Goal: Complete application form: Complete application form

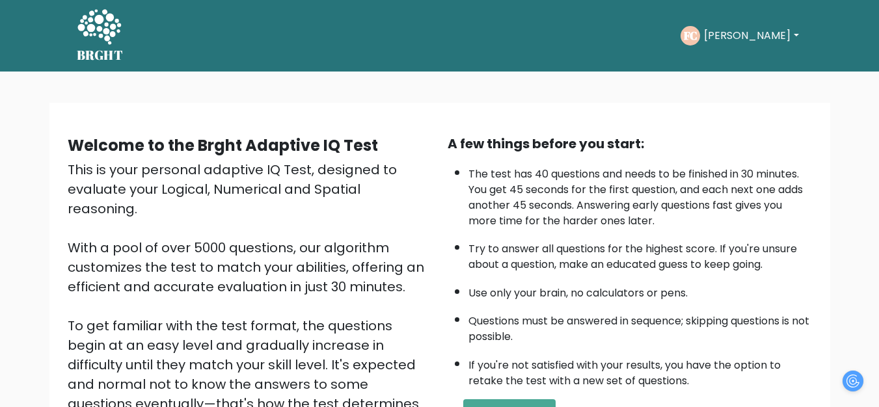
scroll to position [189, 0]
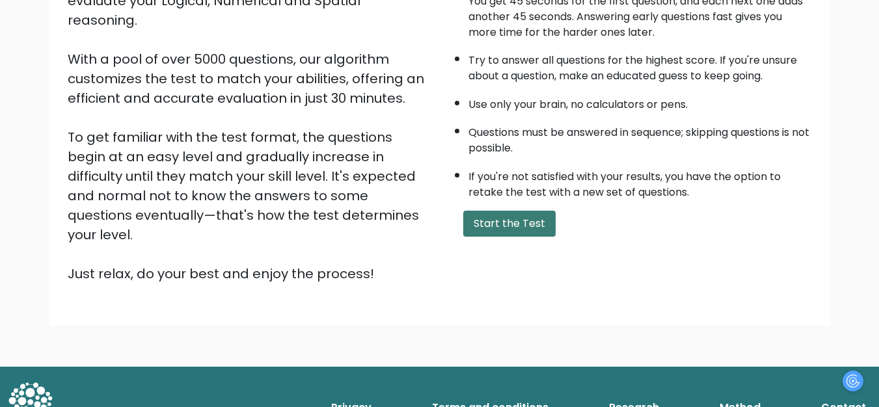
click at [509, 228] on button "Start the Test" at bounding box center [509, 224] width 92 height 26
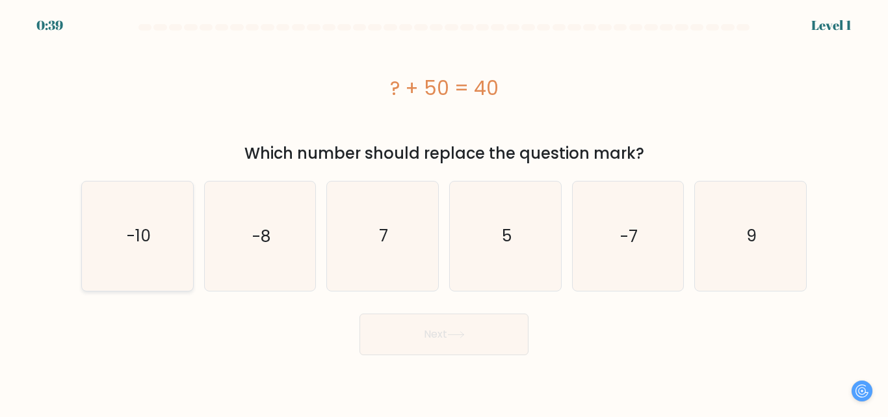
click at [162, 237] on icon "-10" at bounding box center [137, 235] width 109 height 109
click at [444, 212] on input "a. -10" at bounding box center [444, 210] width 1 height 3
radio input "true"
click at [467, 341] on button "Next" at bounding box center [444, 334] width 169 height 42
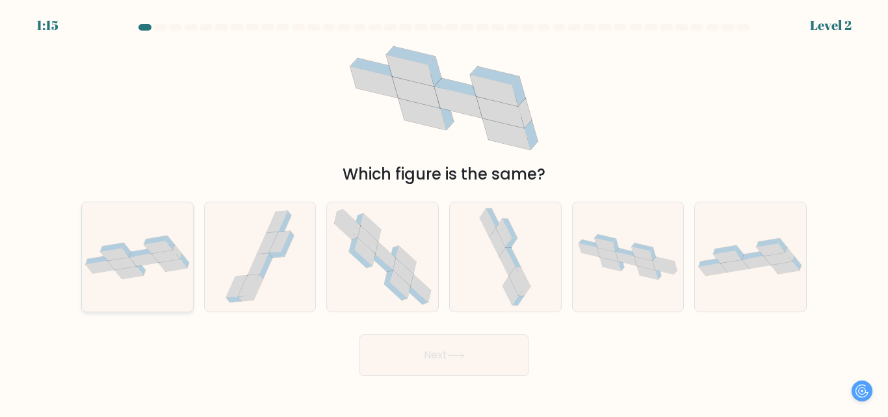
click at [146, 264] on icon at bounding box center [143, 260] width 29 height 12
click at [444, 212] on input "a." at bounding box center [444, 210] width 1 height 3
radio input "true"
click at [470, 347] on button "Next" at bounding box center [444, 355] width 169 height 42
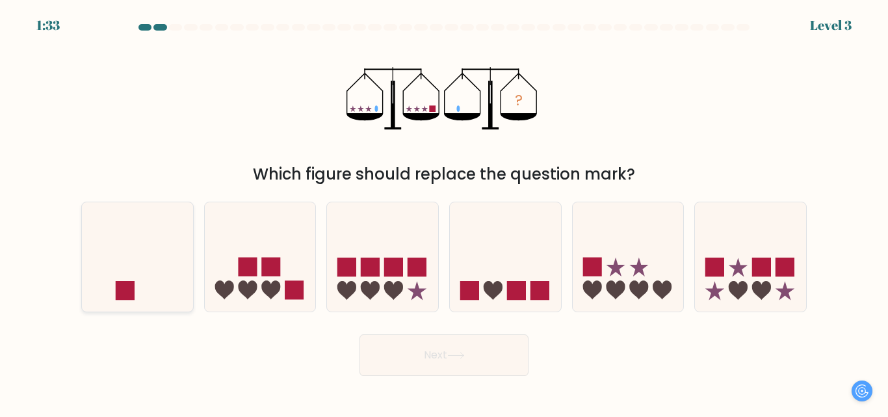
click at [163, 269] on icon at bounding box center [137, 257] width 111 height 92
click at [444, 212] on input "a." at bounding box center [444, 210] width 1 height 3
radio input "true"
click at [466, 369] on button "Next" at bounding box center [444, 355] width 169 height 42
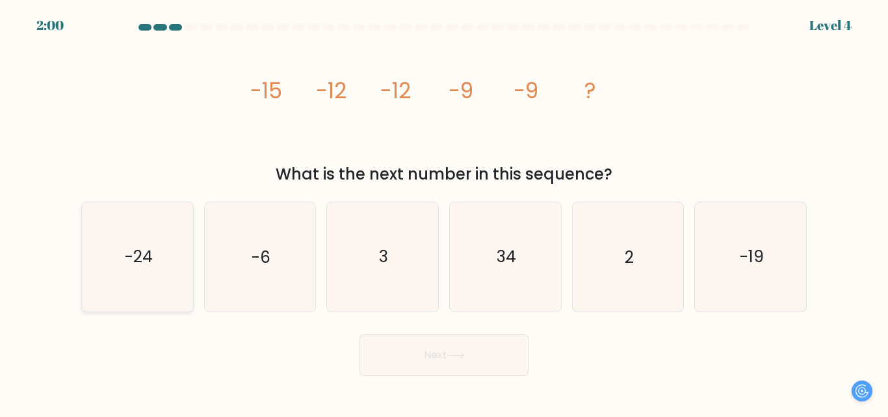
click at [156, 265] on icon "-24" at bounding box center [137, 256] width 109 height 109
click at [444, 212] on input "a. -24" at bounding box center [444, 210] width 1 height 3
radio input "true"
click at [446, 351] on button "Next" at bounding box center [444, 355] width 169 height 42
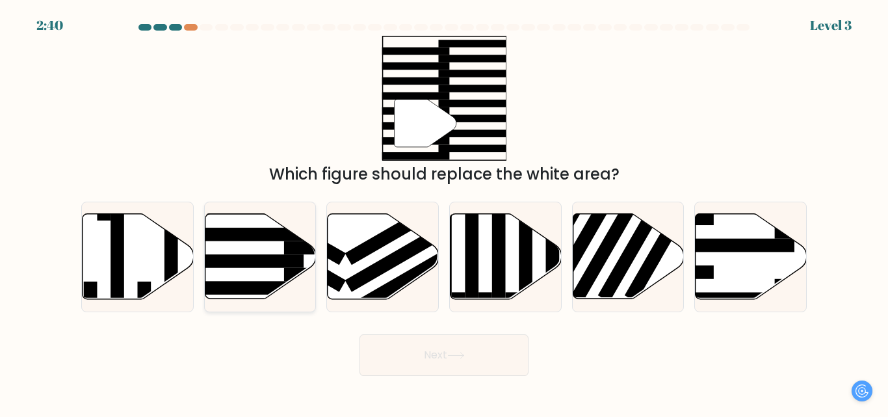
click at [262, 274] on icon at bounding box center [260, 256] width 111 height 85
click at [444, 212] on input "b." at bounding box center [444, 210] width 1 height 3
radio input "true"
click at [446, 351] on button "Next" at bounding box center [444, 355] width 169 height 42
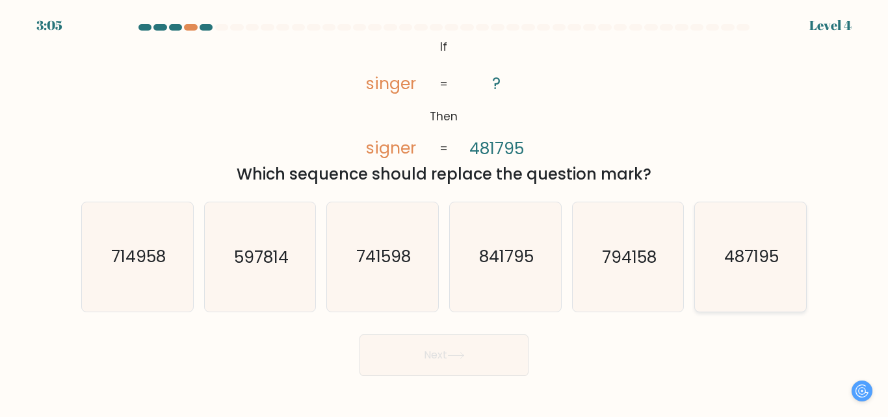
click at [755, 272] on icon "487195" at bounding box center [751, 256] width 109 height 109
click at [445, 212] on input "f. 487195" at bounding box center [444, 210] width 1 height 3
radio input "true"
click at [498, 363] on button "Next" at bounding box center [444, 355] width 169 height 42
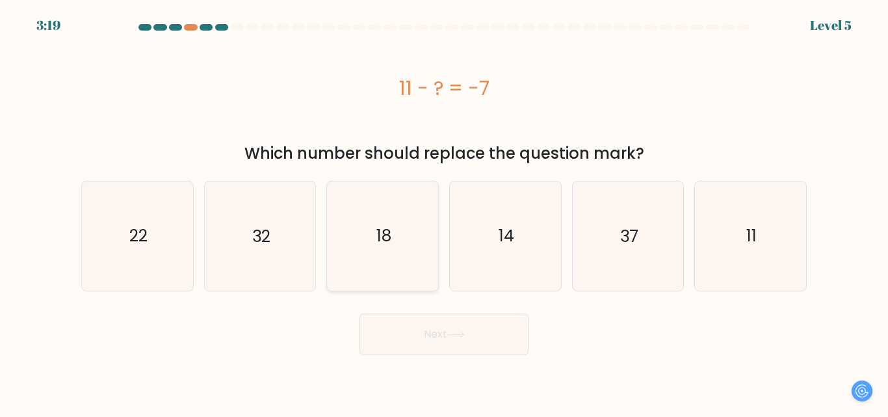
click at [395, 219] on icon "18" at bounding box center [382, 235] width 109 height 109
click at [444, 212] on input "c. 18" at bounding box center [444, 210] width 1 height 3
radio input "true"
click at [468, 329] on button "Next" at bounding box center [444, 334] width 169 height 42
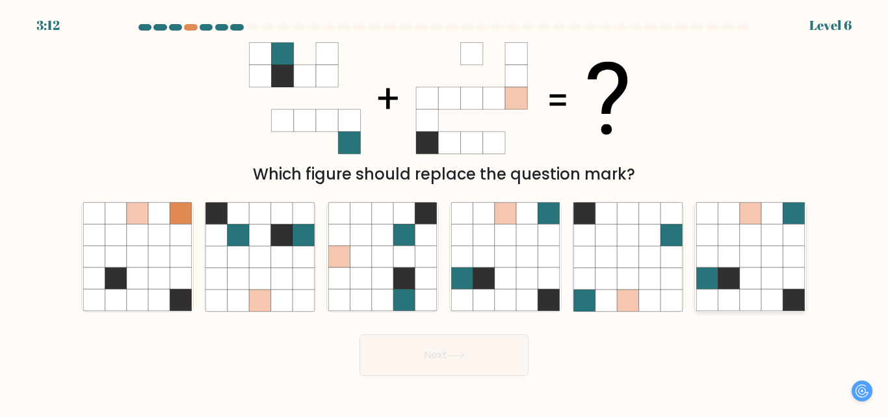
click at [756, 272] on icon at bounding box center [750, 278] width 21 height 21
click at [445, 212] on input "f." at bounding box center [444, 210] width 1 height 3
radio input "true"
click at [460, 338] on button "Next" at bounding box center [444, 355] width 169 height 42
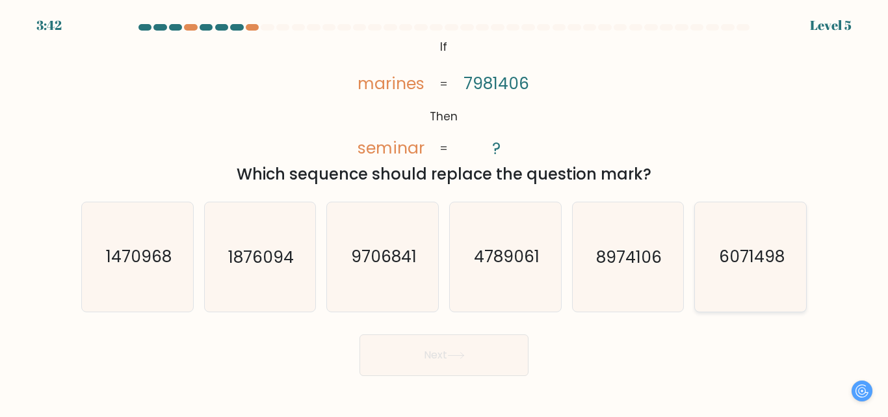
click at [738, 248] on text "6071498" at bounding box center [752, 257] width 66 height 23
click at [445, 212] on input "f. 6071498" at bounding box center [444, 210] width 1 height 3
radio input "true"
click at [457, 359] on button "Next" at bounding box center [444, 355] width 169 height 42
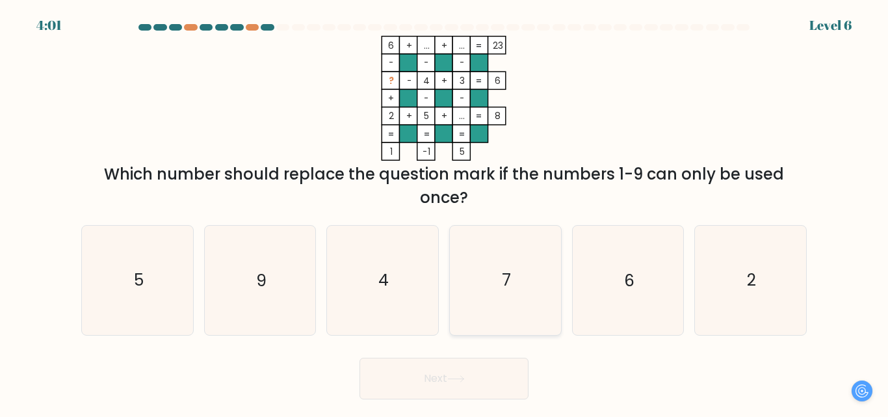
click at [497, 271] on icon "7" at bounding box center [505, 280] width 109 height 109
click at [445, 212] on input "d. 7" at bounding box center [444, 210] width 1 height 3
radio input "true"
click at [484, 380] on button "Next" at bounding box center [444, 379] width 169 height 42
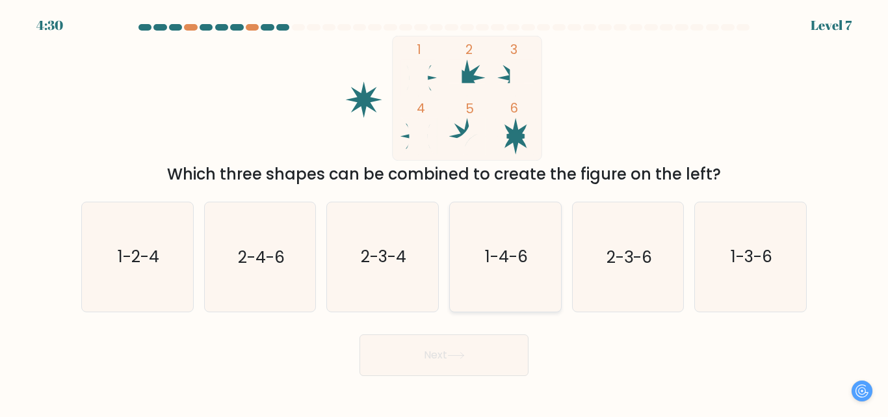
click at [511, 258] on text "1-4-6" at bounding box center [506, 257] width 43 height 23
click at [445, 212] on input "d. 1-4-6" at bounding box center [444, 210] width 1 height 3
radio input "true"
click at [471, 351] on button "Next" at bounding box center [444, 355] width 169 height 42
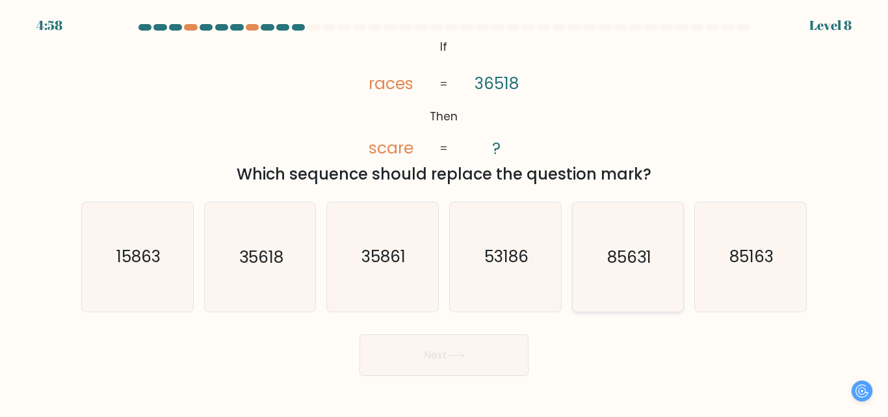
click at [637, 261] on text "85631" at bounding box center [629, 257] width 44 height 23
click at [445, 212] on input "e. 85631" at bounding box center [444, 210] width 1 height 3
radio input "true"
click at [424, 365] on button "Next" at bounding box center [444, 355] width 169 height 42
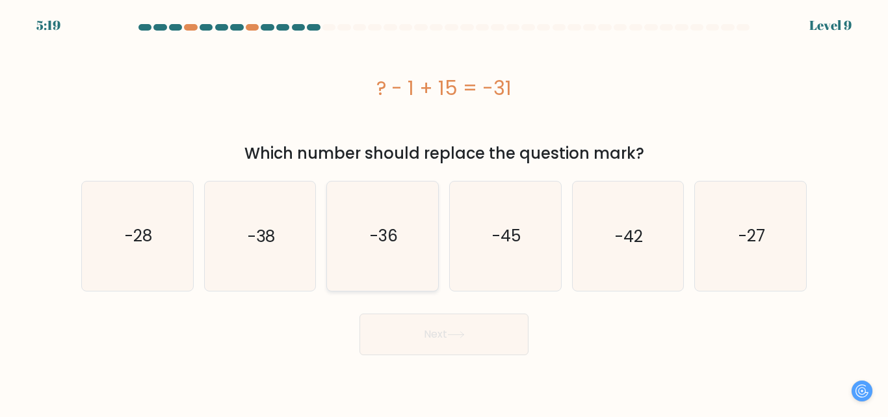
click at [393, 232] on text "-36" at bounding box center [384, 235] width 28 height 23
click at [444, 212] on input "c. -36" at bounding box center [444, 210] width 1 height 3
radio input "true"
click at [475, 333] on button "Next" at bounding box center [444, 334] width 169 height 42
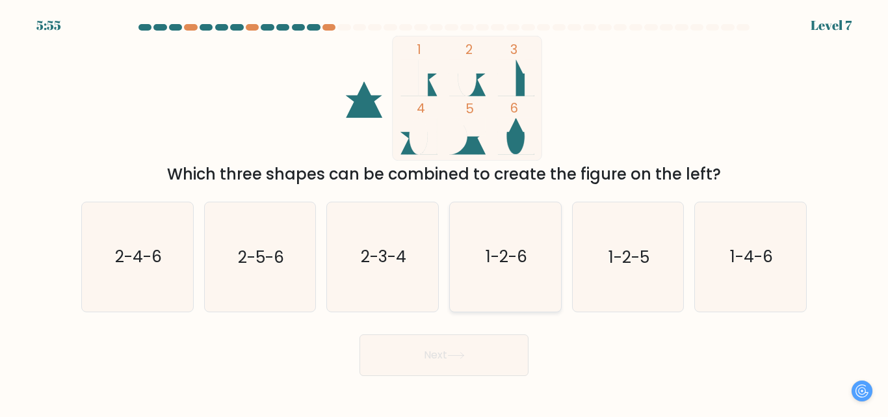
click at [497, 234] on icon "1-2-6" at bounding box center [505, 256] width 109 height 109
click at [445, 212] on input "d. 1-2-6" at bounding box center [444, 210] width 1 height 3
radio input "true"
click at [481, 360] on button "Next" at bounding box center [444, 355] width 169 height 42
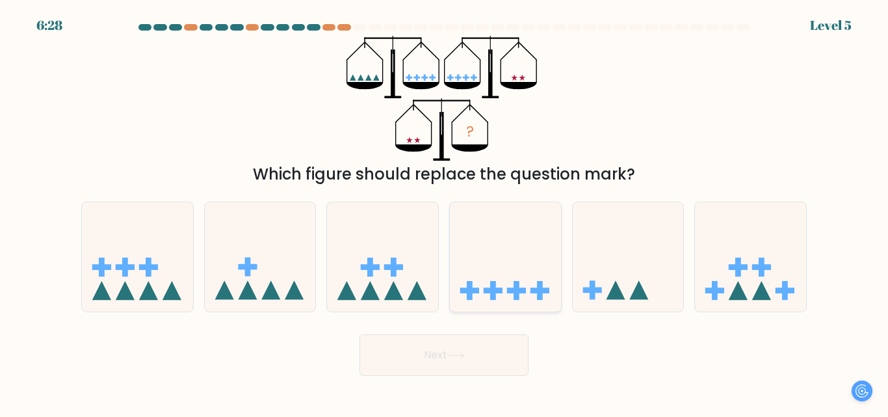
click at [506, 276] on icon at bounding box center [505, 257] width 111 height 92
click at [445, 212] on input "d." at bounding box center [444, 210] width 1 height 3
radio input "true"
click at [477, 354] on button "Next" at bounding box center [444, 355] width 169 height 42
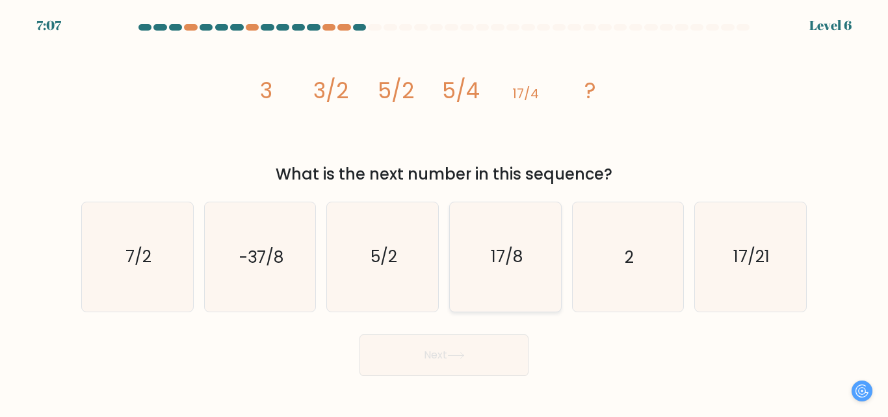
click at [539, 251] on icon "17/8" at bounding box center [505, 256] width 109 height 109
click at [445, 212] on input "d. 17/8" at bounding box center [444, 210] width 1 height 3
radio input "true"
click at [457, 365] on button "Next" at bounding box center [444, 355] width 169 height 42
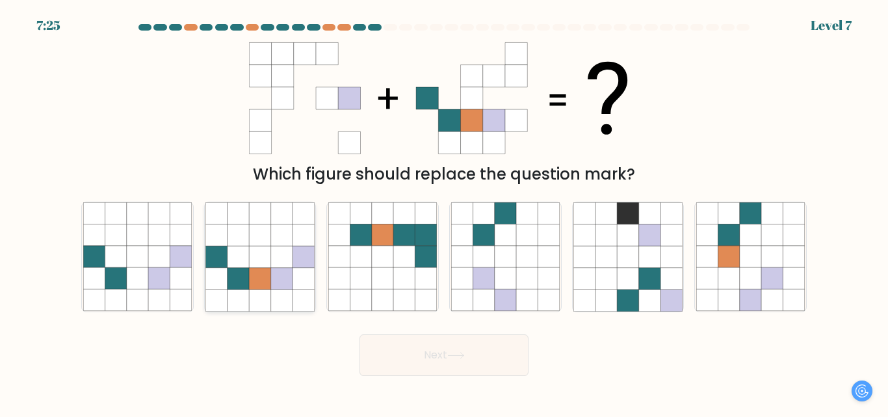
click at [233, 272] on icon at bounding box center [238, 278] width 21 height 21
click at [444, 212] on input "b." at bounding box center [444, 210] width 1 height 3
radio input "true"
click at [481, 353] on button "Next" at bounding box center [444, 355] width 169 height 42
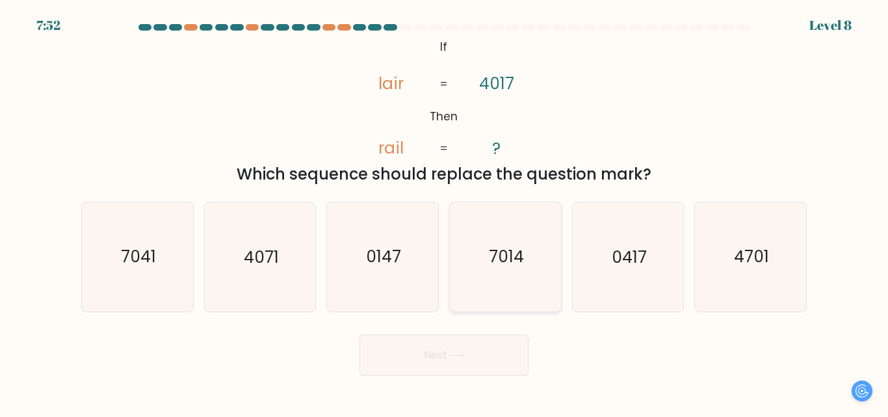
click at [507, 256] on text "7014" at bounding box center [506, 257] width 35 height 23
click at [445, 212] on input "d. 7014" at bounding box center [444, 210] width 1 height 3
radio input "true"
click at [522, 269] on icon "7014" at bounding box center [505, 256] width 107 height 107
click at [445, 212] on input "d. 7014" at bounding box center [444, 210] width 1 height 3
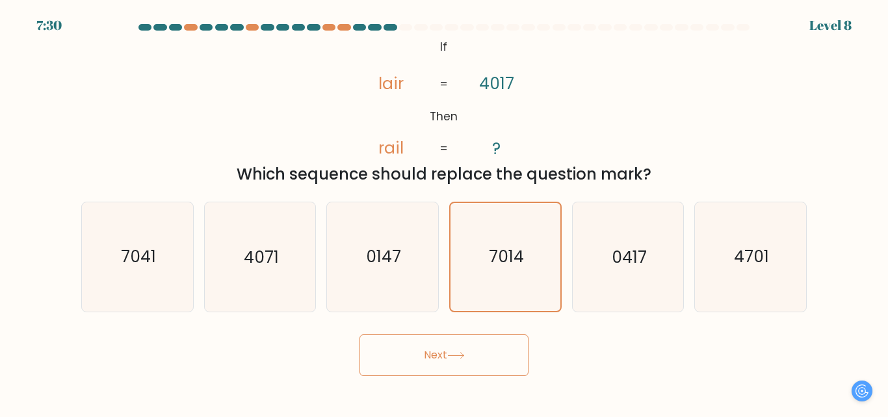
click at [481, 351] on button "Next" at bounding box center [444, 355] width 169 height 42
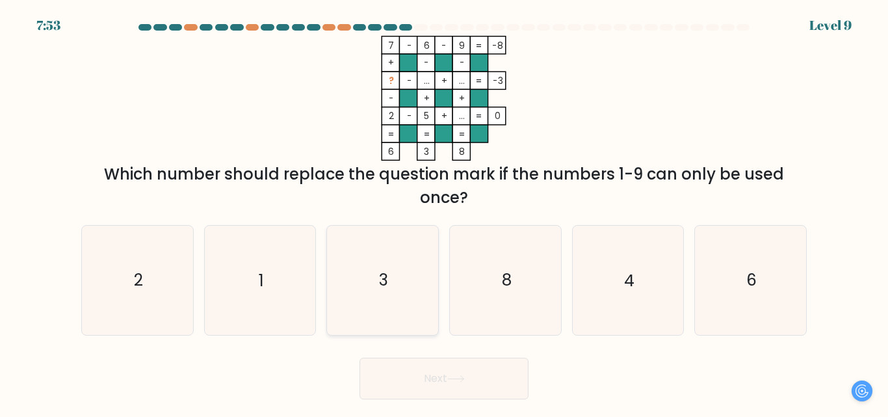
click at [397, 271] on icon "3" at bounding box center [382, 280] width 109 height 109
click at [444, 212] on input "c. 3" at bounding box center [444, 210] width 1 height 3
radio input "true"
click at [447, 381] on button "Next" at bounding box center [444, 379] width 169 height 42
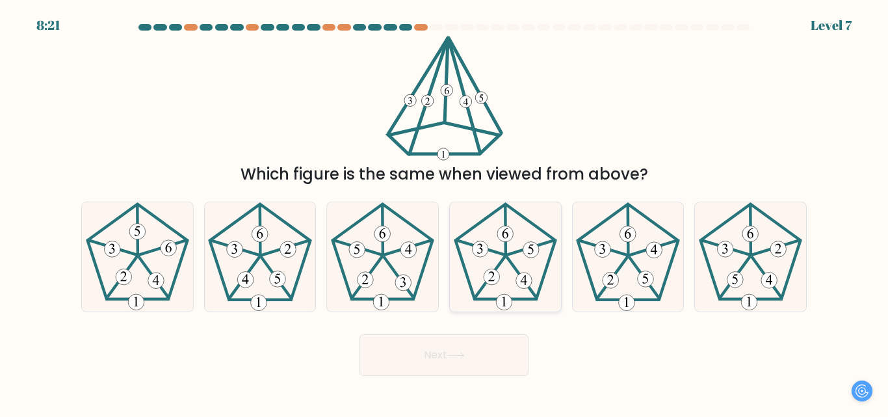
click at [509, 244] on icon at bounding box center [505, 256] width 109 height 109
click at [445, 212] on input "d." at bounding box center [444, 210] width 1 height 3
radio input "true"
click at [469, 363] on button "Next" at bounding box center [444, 355] width 169 height 42
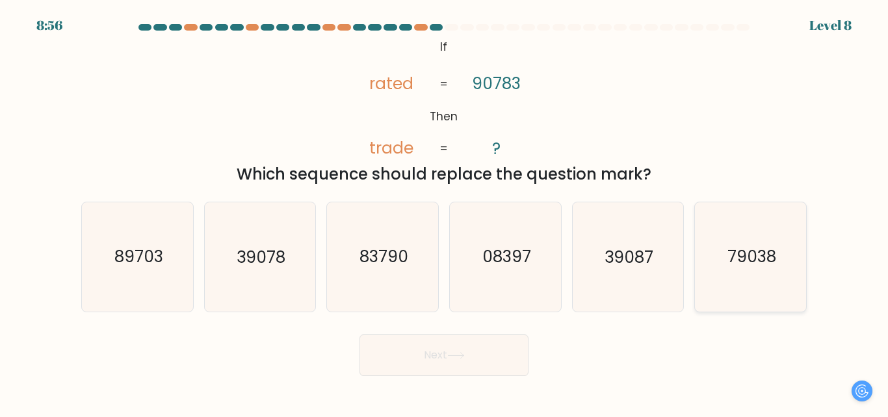
click at [764, 258] on text "79038" at bounding box center [752, 257] width 49 height 23
click at [445, 212] on input "f. 79038" at bounding box center [444, 210] width 1 height 3
radio input "true"
click at [470, 339] on button "Next" at bounding box center [444, 355] width 169 height 42
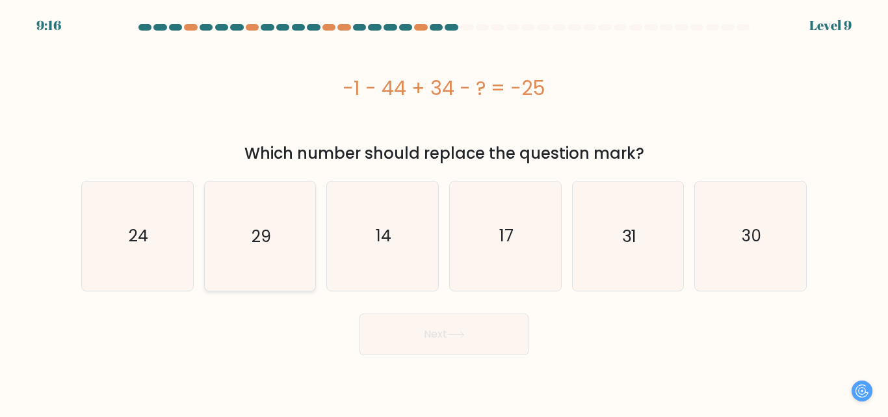
click at [265, 232] on text "29" at bounding box center [262, 235] width 20 height 23
click at [444, 212] on input "b. 29" at bounding box center [444, 210] width 1 height 3
radio input "true"
click at [438, 347] on button "Next" at bounding box center [444, 334] width 169 height 42
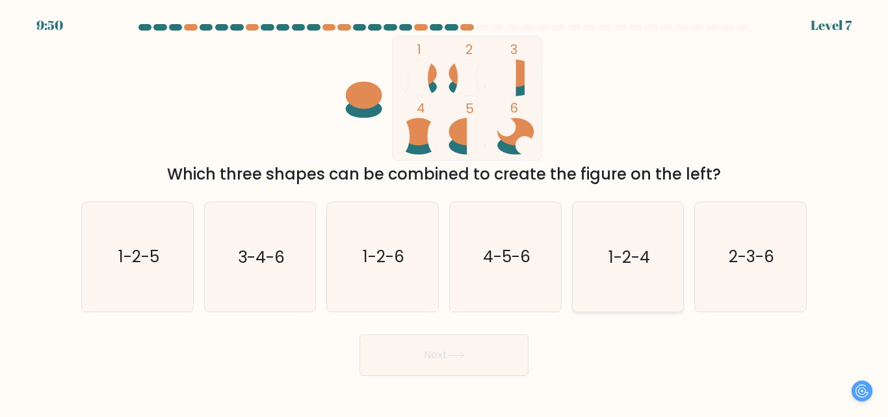
click at [634, 252] on text "1-2-4" at bounding box center [630, 257] width 42 height 23
click at [445, 212] on input "e. 1-2-4" at bounding box center [444, 210] width 1 height 3
radio input "true"
click at [469, 362] on button "Next" at bounding box center [444, 355] width 169 height 42
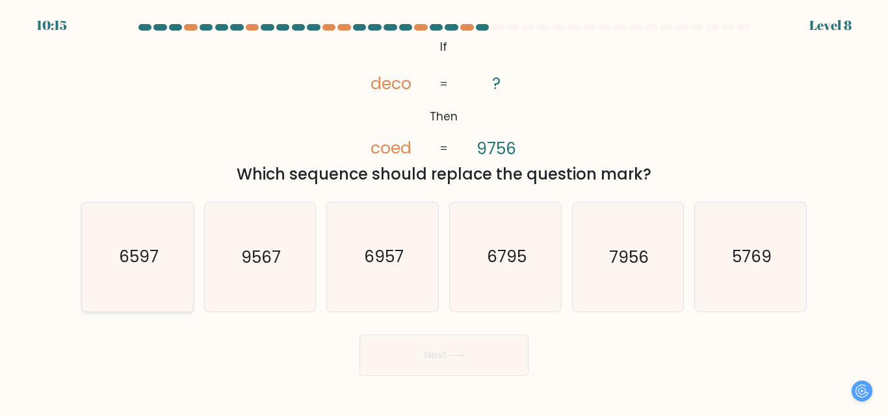
click at [139, 264] on text "6597" at bounding box center [138, 257] width 40 height 23
click at [444, 212] on input "a. 6597" at bounding box center [444, 210] width 1 height 3
radio input "true"
click at [459, 350] on button "Next" at bounding box center [444, 355] width 169 height 42
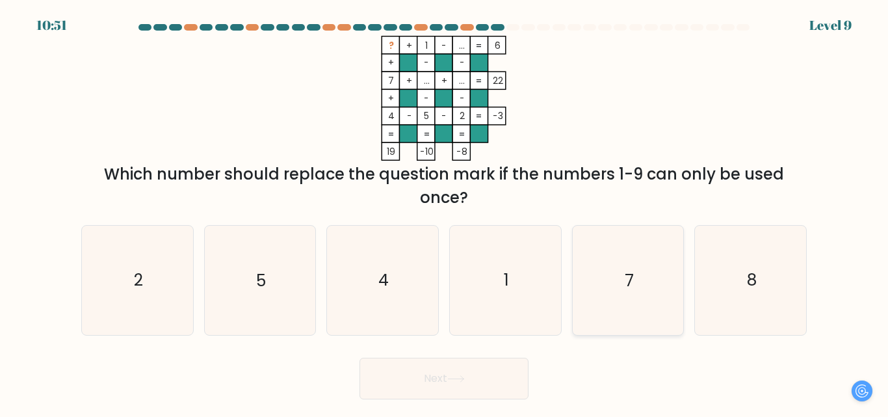
click at [638, 289] on icon "7" at bounding box center [628, 280] width 109 height 109
click at [445, 212] on input "e. 7" at bounding box center [444, 210] width 1 height 3
radio input "true"
click at [475, 381] on button "Next" at bounding box center [444, 379] width 169 height 42
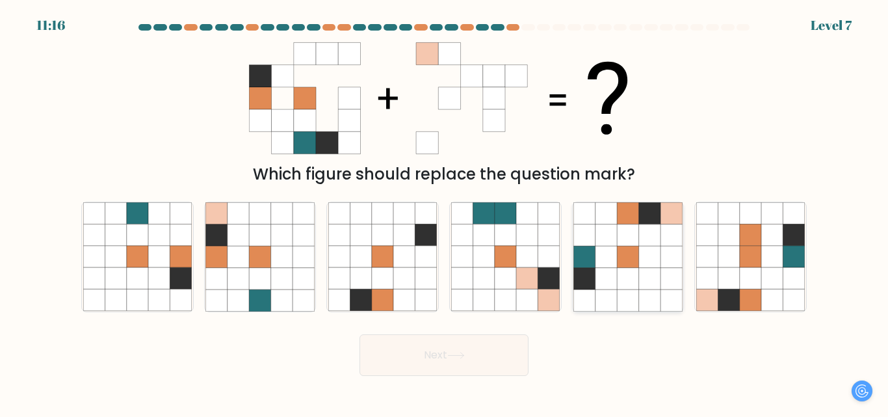
click at [644, 243] on icon at bounding box center [649, 234] width 21 height 21
click at [445, 212] on input "e." at bounding box center [444, 210] width 1 height 3
radio input "true"
click at [428, 353] on button "Next" at bounding box center [444, 355] width 169 height 42
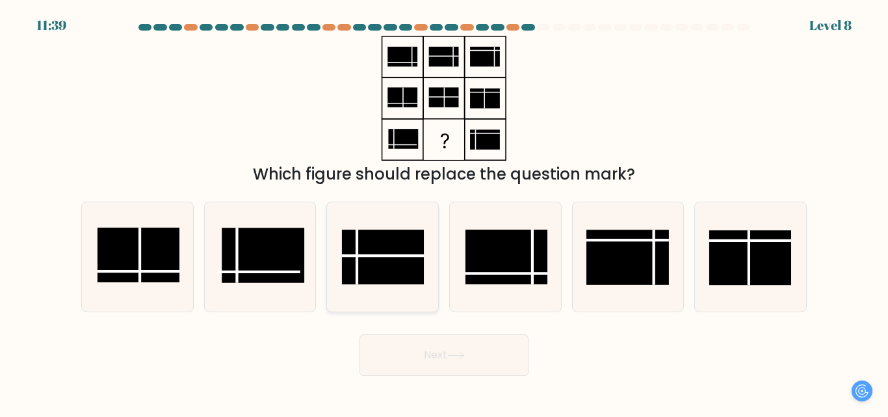
click at [374, 256] on line at bounding box center [383, 256] width 82 height 0
click at [444, 212] on input "c." at bounding box center [444, 210] width 1 height 3
radio input "true"
click at [470, 345] on button "Next" at bounding box center [444, 355] width 169 height 42
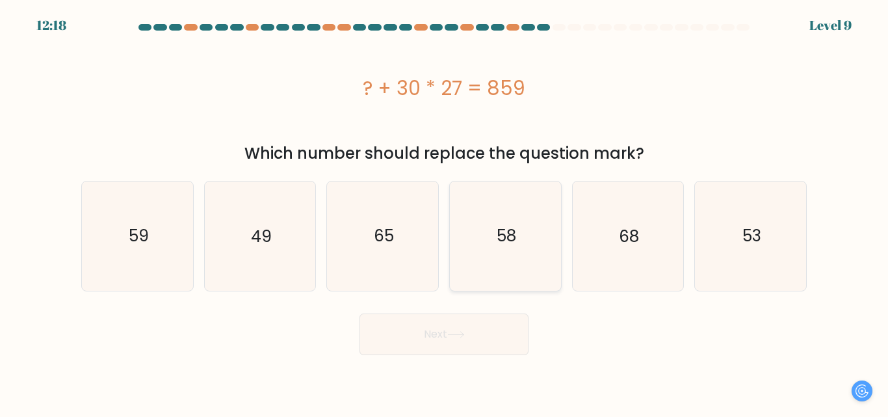
click at [510, 235] on text "58" at bounding box center [507, 235] width 20 height 23
click at [445, 212] on input "d. 58" at bounding box center [444, 210] width 1 height 3
radio input "true"
click at [480, 339] on button "Next" at bounding box center [444, 334] width 169 height 42
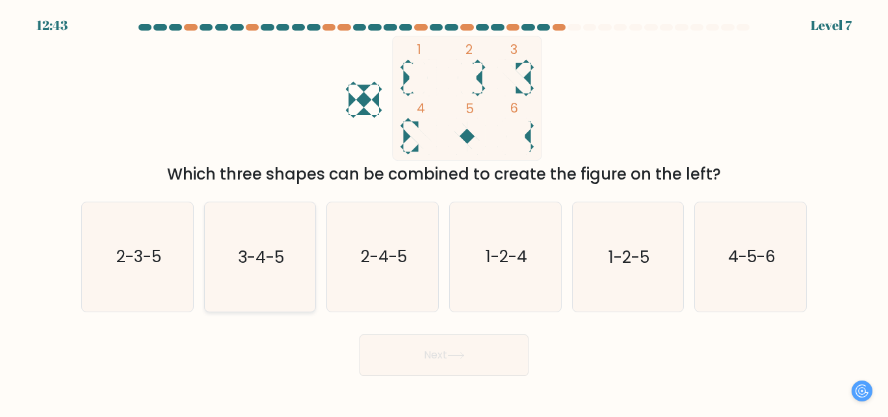
click at [269, 249] on text "3-4-5" at bounding box center [261, 257] width 46 height 23
click at [444, 212] on input "b. 3-4-5" at bounding box center [444, 210] width 1 height 3
radio input "true"
click at [452, 352] on icon at bounding box center [456, 355] width 18 height 7
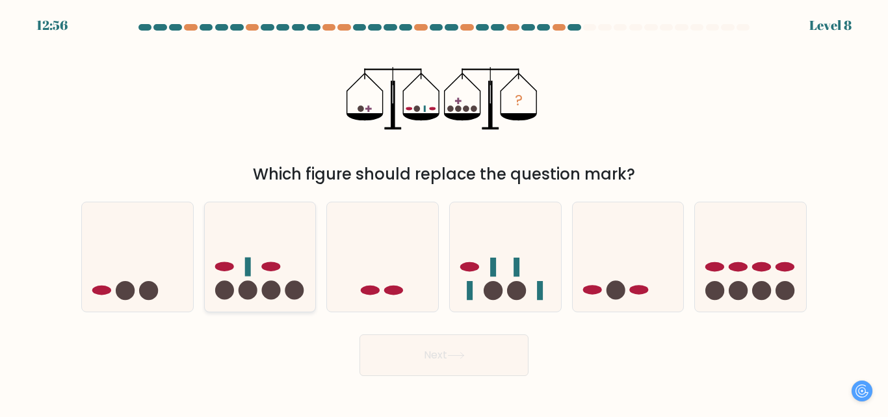
click at [259, 267] on icon at bounding box center [260, 257] width 111 height 92
click at [444, 212] on input "b." at bounding box center [444, 210] width 1 height 3
radio input "true"
click at [462, 354] on icon at bounding box center [456, 355] width 18 height 7
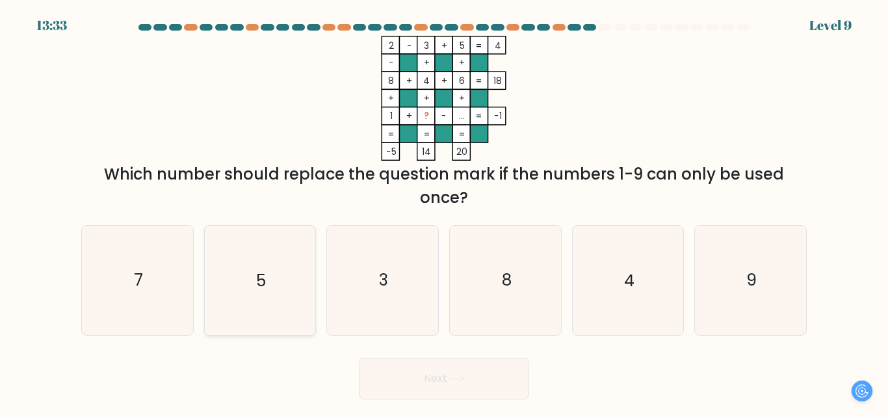
click at [295, 282] on icon "5" at bounding box center [260, 280] width 109 height 109
click at [444, 212] on input "b. 5" at bounding box center [444, 210] width 1 height 3
radio input "true"
click at [455, 379] on icon at bounding box center [456, 378] width 18 height 7
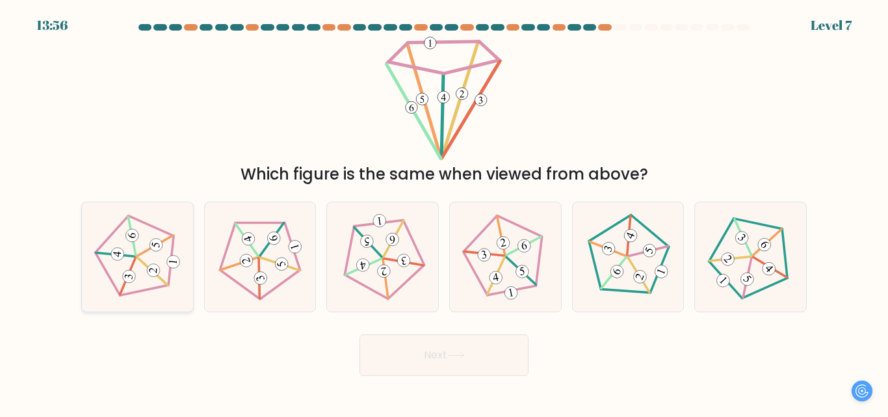
click at [131, 244] on icon at bounding box center [137, 256] width 87 height 87
click at [444, 212] on input "a." at bounding box center [444, 210] width 1 height 3
radio input "true"
click at [423, 366] on button "Next" at bounding box center [444, 355] width 169 height 42
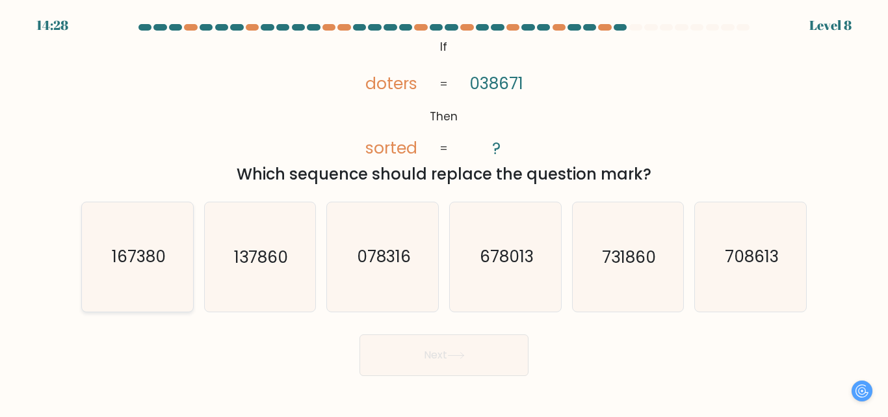
click at [128, 258] on text "167380" at bounding box center [138, 257] width 54 height 23
click at [444, 212] on input "a. 167380" at bounding box center [444, 210] width 1 height 3
radio input "true"
click at [284, 264] on text "137860" at bounding box center [261, 257] width 54 height 23
click at [444, 212] on input "b. 137860" at bounding box center [444, 210] width 1 height 3
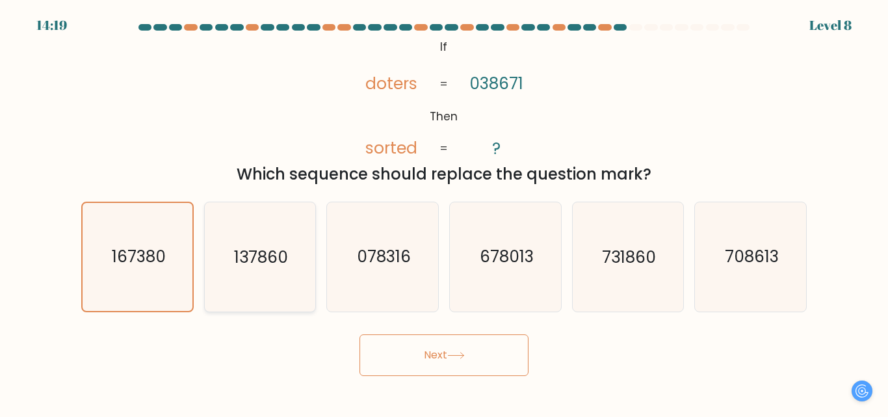
radio input "true"
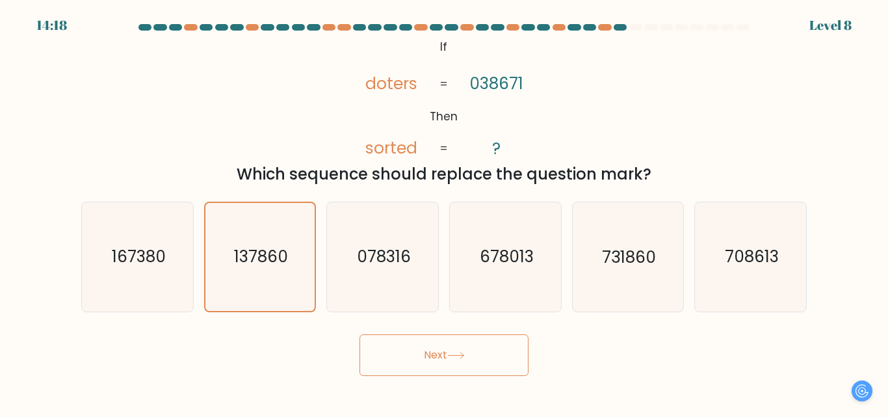
click at [424, 352] on button "Next" at bounding box center [444, 355] width 169 height 42
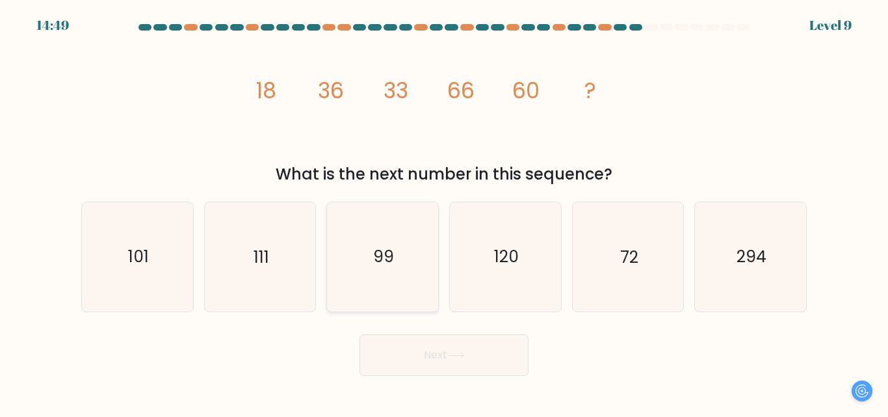
click at [411, 268] on icon "99" at bounding box center [382, 256] width 109 height 109
click at [444, 212] on input "c. 99" at bounding box center [444, 210] width 1 height 3
radio input "true"
click at [473, 358] on button "Next" at bounding box center [444, 355] width 169 height 42
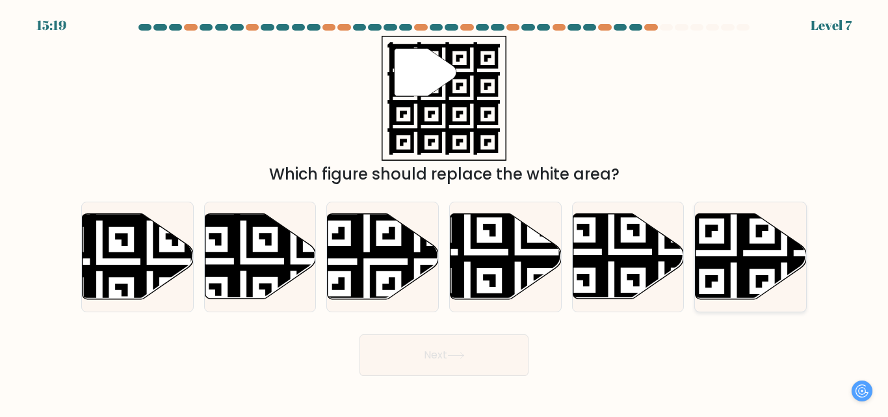
click at [778, 250] on icon at bounding box center [751, 256] width 111 height 85
click at [445, 212] on input "f." at bounding box center [444, 210] width 1 height 3
radio input "true"
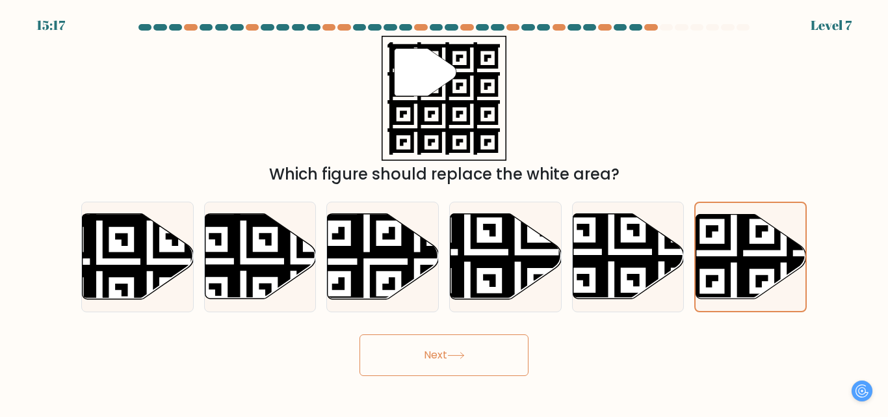
click at [424, 344] on button "Next" at bounding box center [444, 355] width 169 height 42
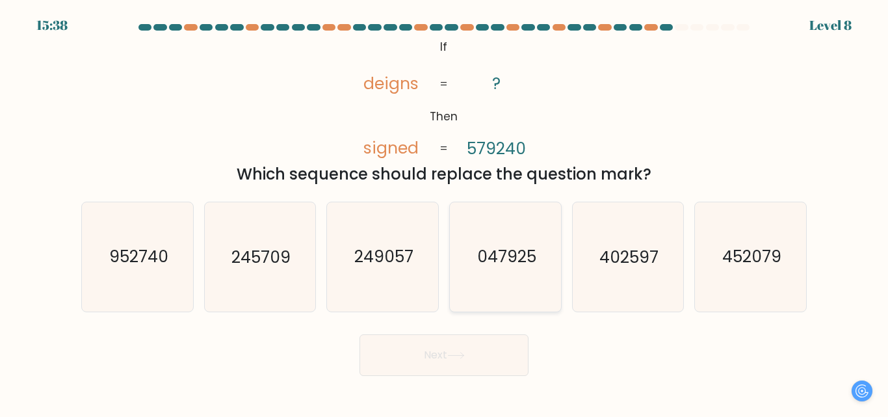
click at [509, 262] on text "047925" at bounding box center [506, 257] width 59 height 23
click at [445, 212] on input "d. 047925" at bounding box center [444, 210] width 1 height 3
radio input "true"
click at [483, 352] on button "Next" at bounding box center [444, 355] width 169 height 42
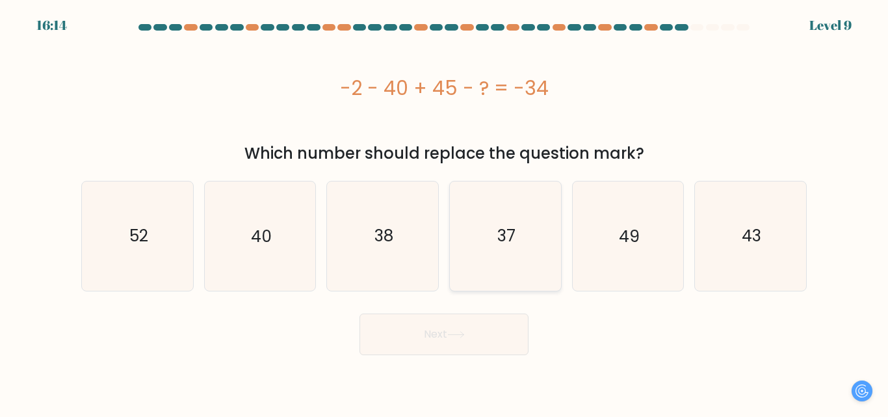
click at [513, 255] on icon "37" at bounding box center [505, 235] width 109 height 109
click at [445, 212] on input "d. 37" at bounding box center [444, 210] width 1 height 3
radio input "true"
click at [462, 336] on icon at bounding box center [456, 334] width 18 height 7
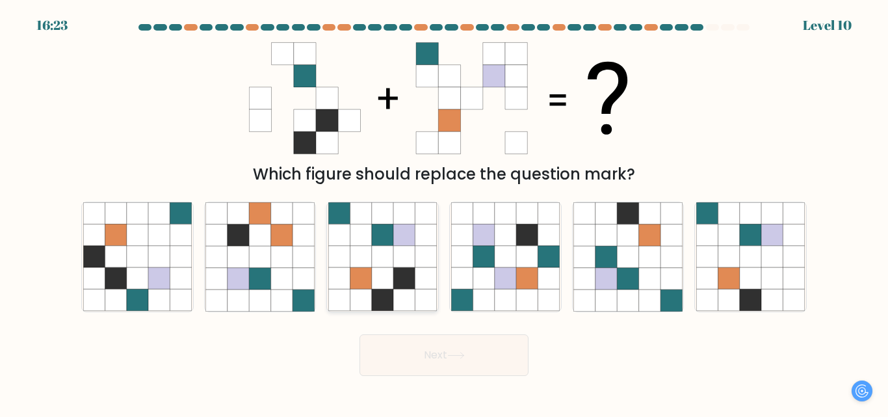
click at [416, 287] on icon at bounding box center [426, 278] width 21 height 21
click at [444, 212] on input "c." at bounding box center [444, 210] width 1 height 3
radio input "true"
click at [449, 358] on button "Next" at bounding box center [444, 355] width 169 height 42
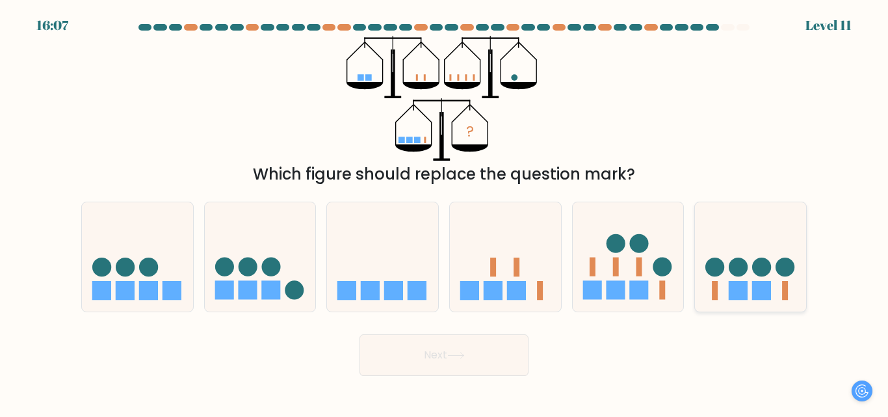
click at [739, 260] on circle at bounding box center [738, 267] width 19 height 19
click at [445, 212] on input "f." at bounding box center [444, 210] width 1 height 3
radio input "true"
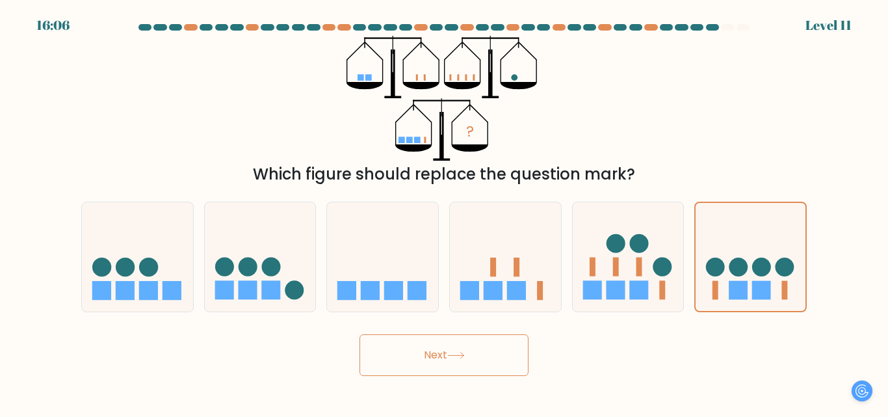
click at [461, 359] on button "Next" at bounding box center [444, 355] width 169 height 42
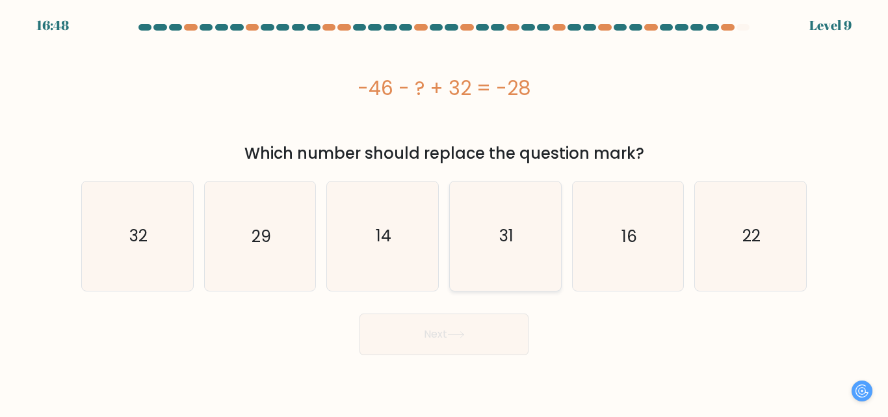
click at [516, 239] on icon "31" at bounding box center [505, 235] width 109 height 109
click at [445, 212] on input "d. 31" at bounding box center [444, 210] width 1 height 3
radio input "true"
click at [446, 336] on button "Next" at bounding box center [444, 334] width 169 height 42
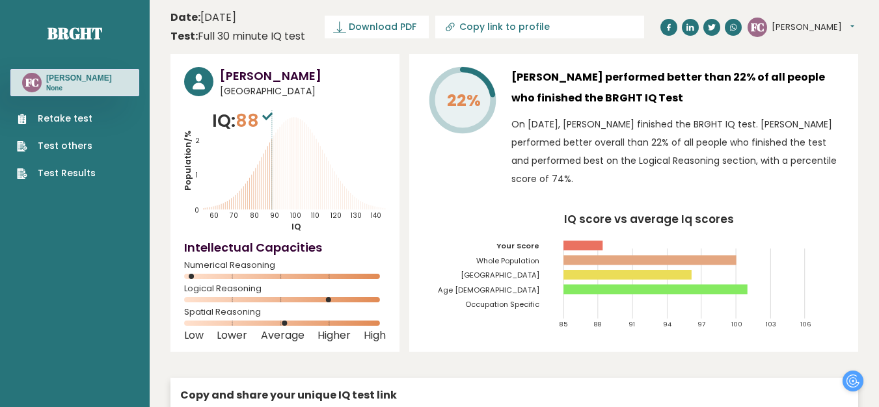
click at [57, 120] on link "Retake test" at bounding box center [56, 119] width 79 height 14
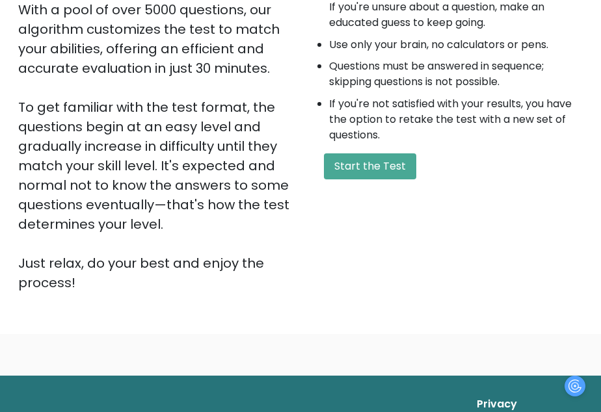
scroll to position [130, 0]
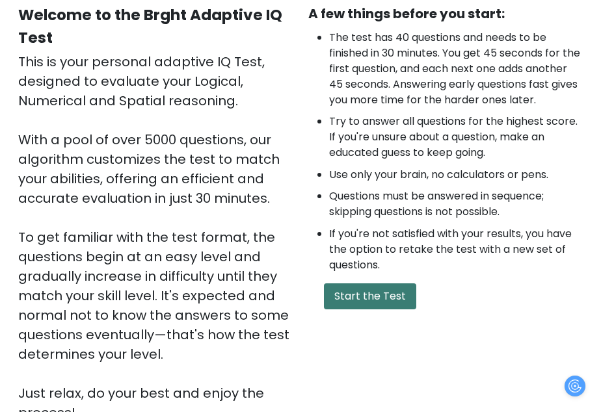
click at [371, 310] on button "Start the Test" at bounding box center [370, 297] width 92 height 26
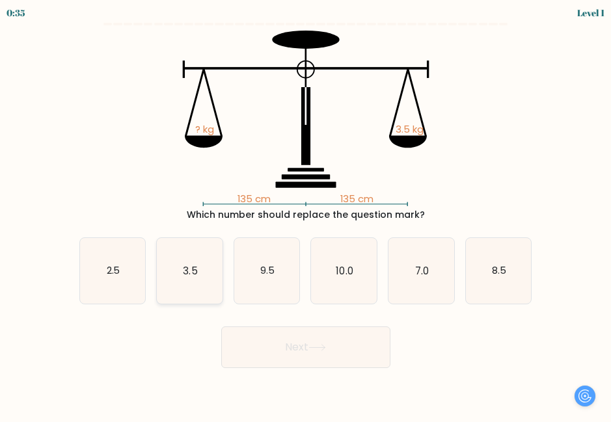
click at [186, 276] on text "3.5" at bounding box center [190, 271] width 14 height 14
click at [306, 215] on input "b. 3.5" at bounding box center [306, 212] width 1 height 3
radio input "true"
click at [304, 350] on button "Next" at bounding box center [305, 347] width 169 height 42
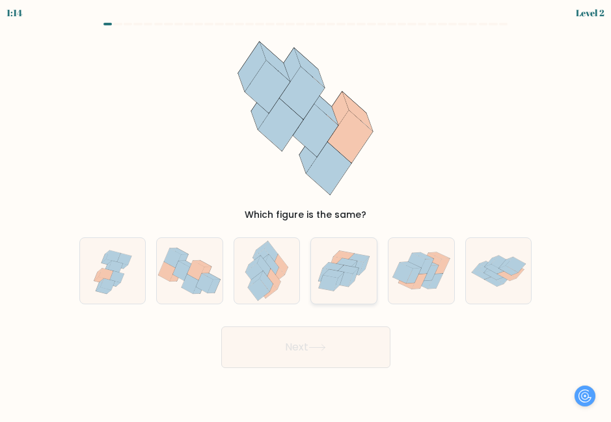
click at [343, 259] on icon at bounding box center [346, 262] width 21 height 8
click at [306, 215] on input "d." at bounding box center [306, 212] width 1 height 3
radio input "true"
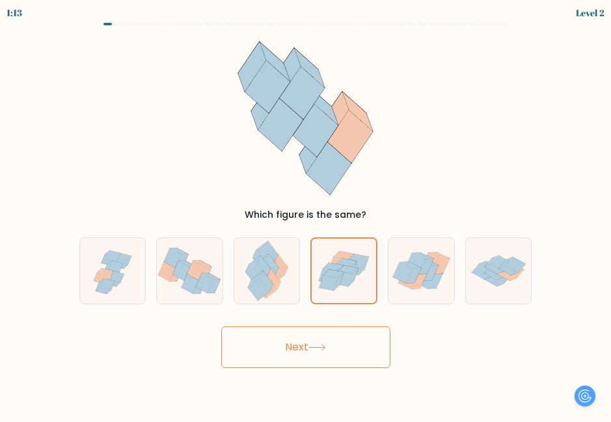
click at [325, 338] on button "Next" at bounding box center [305, 347] width 169 height 42
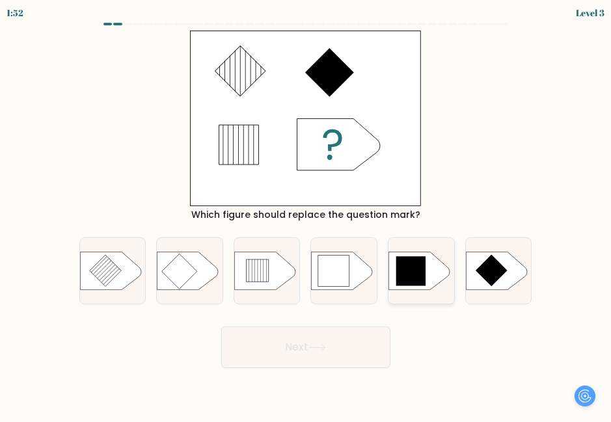
click at [409, 267] on icon at bounding box center [411, 271] width 30 height 30
click at [306, 215] on input "e." at bounding box center [306, 212] width 1 height 3
radio input "true"
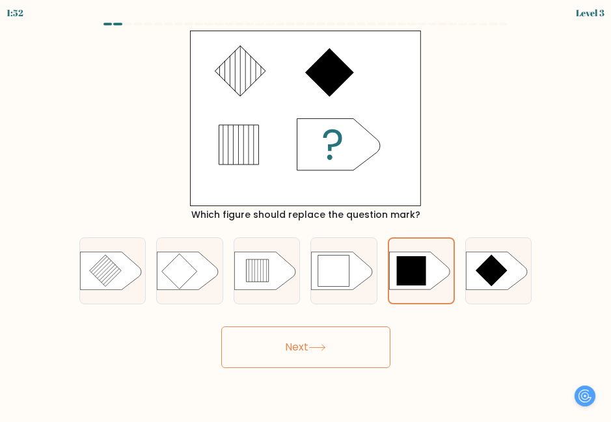
click at [331, 349] on button "Next" at bounding box center [305, 347] width 169 height 42
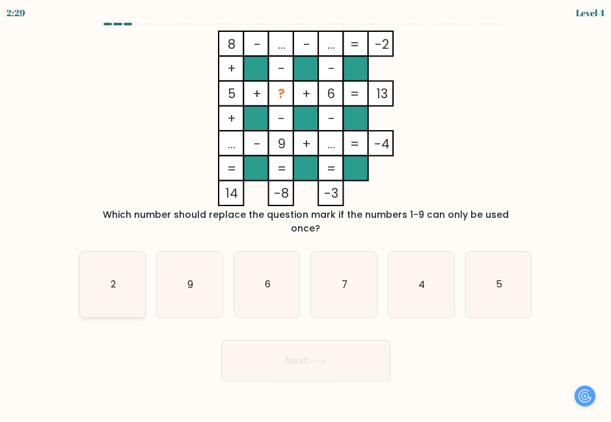
click at [113, 278] on text "2" at bounding box center [113, 285] width 5 height 14
click at [306, 215] on input "a. 2" at bounding box center [306, 212] width 1 height 3
radio input "true"
click at [310, 343] on button "Next" at bounding box center [305, 361] width 169 height 42
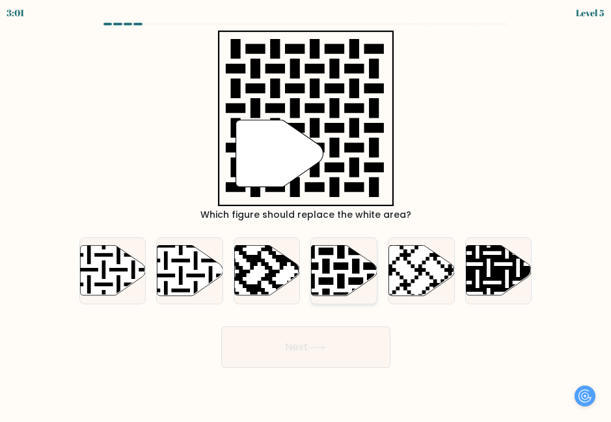
click at [349, 282] on icon at bounding box center [363, 244] width 119 height 119
click at [306, 215] on input "d." at bounding box center [306, 212] width 1 height 3
radio input "true"
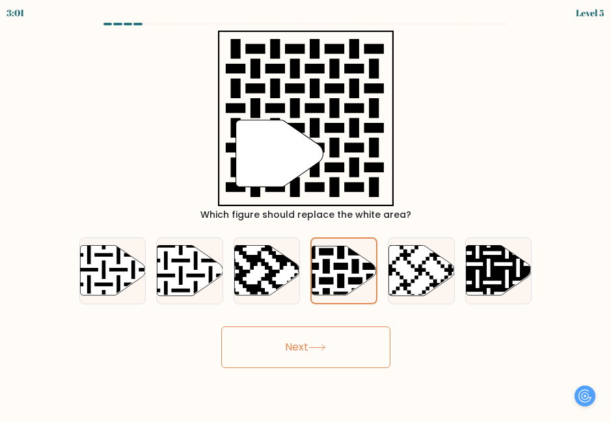
click at [325, 348] on icon at bounding box center [317, 348] width 16 height 6
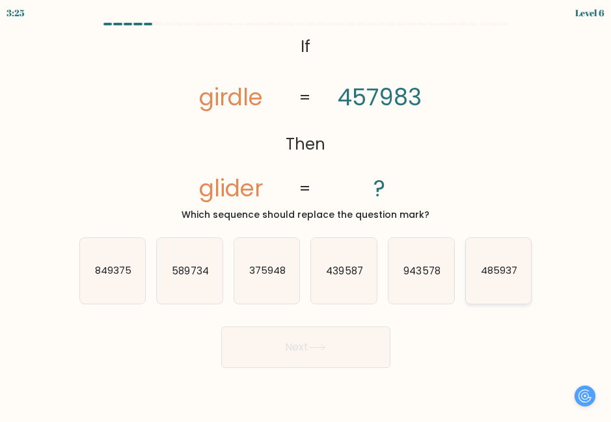
click at [507, 266] on text "485937" at bounding box center [499, 271] width 36 height 14
click at [306, 215] on input "f. 485937" at bounding box center [306, 212] width 1 height 3
radio input "true"
click at [321, 351] on icon at bounding box center [317, 347] width 18 height 7
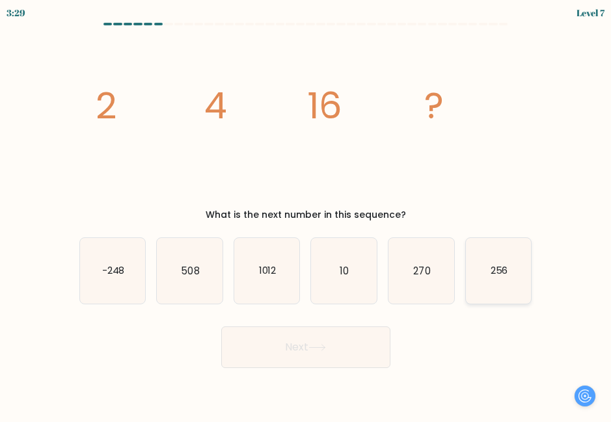
click at [502, 273] on text "256" at bounding box center [499, 271] width 18 height 14
click at [306, 215] on input "f. 256" at bounding box center [306, 212] width 1 height 3
radio input "true"
click at [347, 336] on button "Next" at bounding box center [305, 347] width 169 height 42
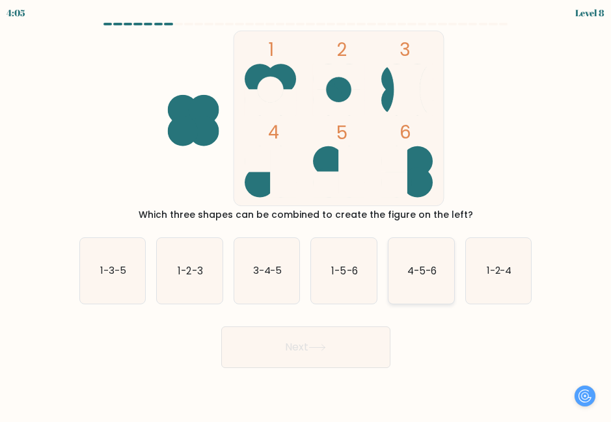
click at [431, 274] on text "4-5-6" at bounding box center [421, 271] width 29 height 14
click at [306, 215] on input "e. 4-5-6" at bounding box center [306, 212] width 1 height 3
radio input "true"
click at [333, 349] on button "Next" at bounding box center [305, 347] width 169 height 42
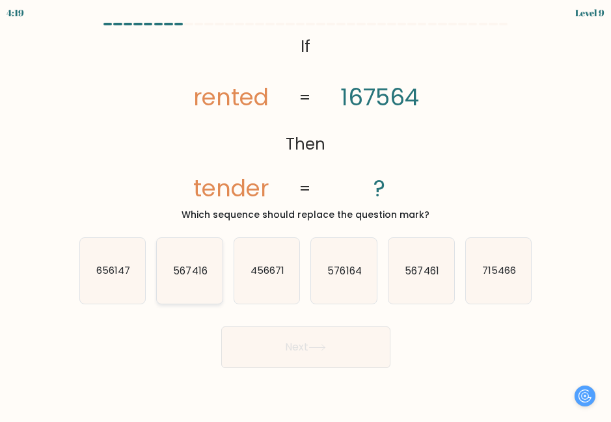
click at [187, 271] on text "567416" at bounding box center [190, 271] width 34 height 14
click at [306, 215] on input "b. 567416" at bounding box center [306, 212] width 1 height 3
radio input "true"
click at [345, 347] on button "Next" at bounding box center [305, 347] width 169 height 42
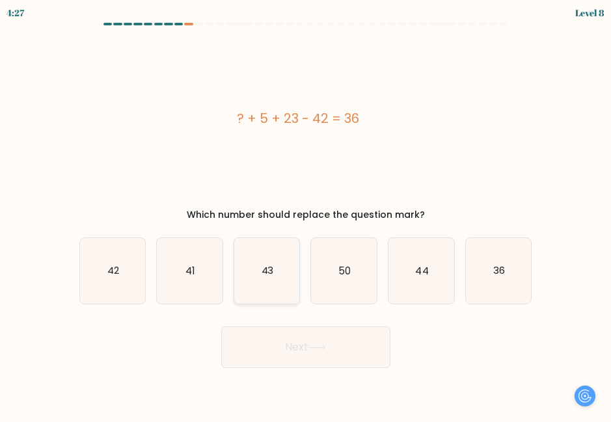
click at [266, 274] on text "43" at bounding box center [267, 271] width 12 height 14
click at [306, 215] on input "c. 43" at bounding box center [306, 212] width 1 height 3
radio input "true"
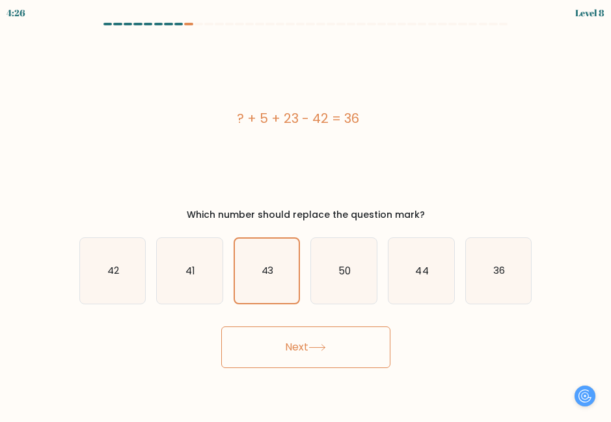
click at [325, 358] on button "Next" at bounding box center [305, 347] width 169 height 42
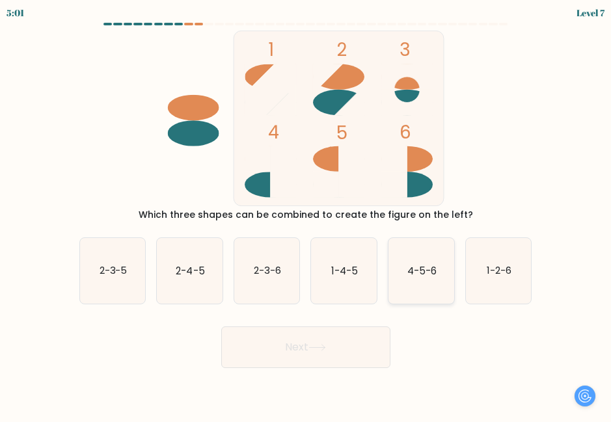
click at [425, 270] on text "4-5-6" at bounding box center [421, 271] width 29 height 14
click at [306, 215] on input "e. 4-5-6" at bounding box center [306, 212] width 1 height 3
radio input "true"
click at [356, 340] on button "Next" at bounding box center [305, 347] width 169 height 42
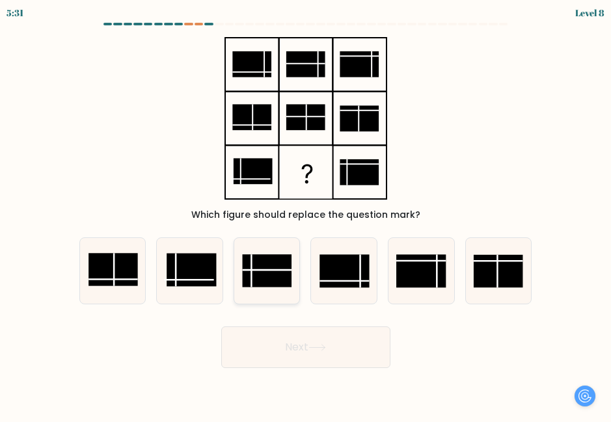
click at [266, 269] on rect at bounding box center [266, 271] width 49 height 33
click at [306, 215] on input "c." at bounding box center [306, 212] width 1 height 3
radio input "true"
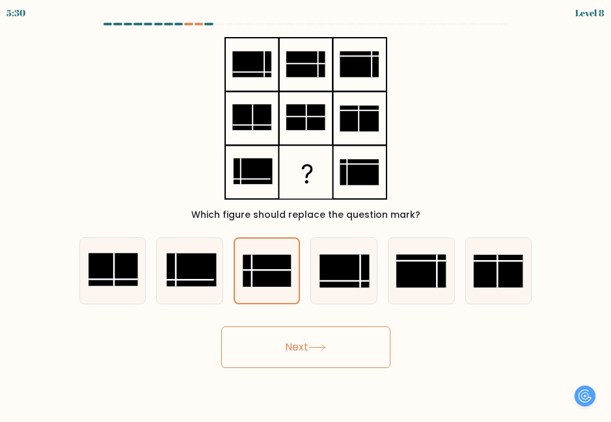
click at [313, 343] on button "Next" at bounding box center [305, 347] width 169 height 42
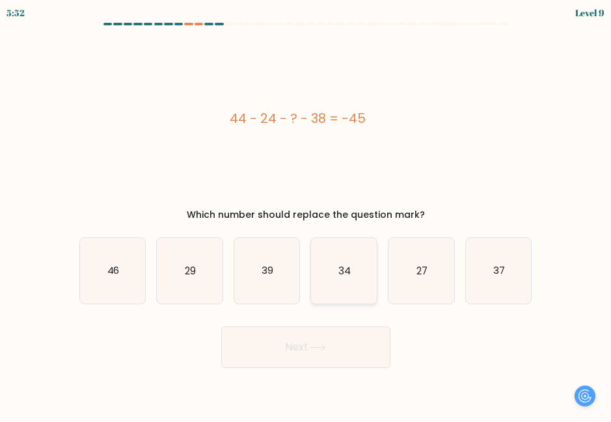
click at [344, 264] on icon "34" at bounding box center [344, 271] width 66 height 66
click at [306, 215] on input "d. 34" at bounding box center [306, 212] width 1 height 3
radio input "true"
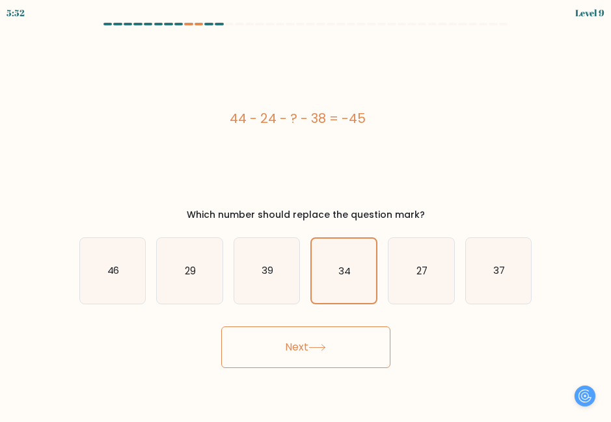
click at [338, 346] on button "Next" at bounding box center [305, 347] width 169 height 42
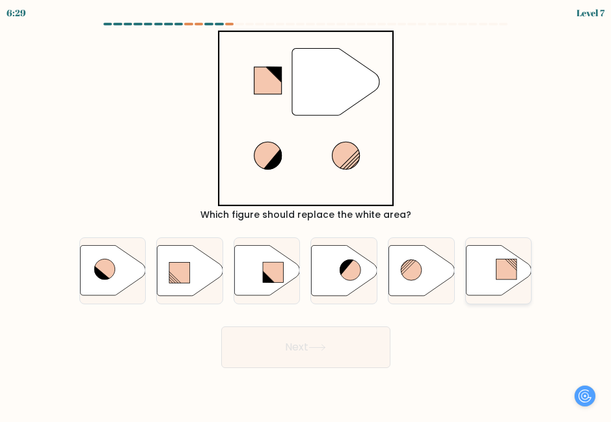
click at [496, 272] on rect at bounding box center [506, 269] width 20 height 21
click at [306, 215] on input "f." at bounding box center [306, 212] width 1 height 3
radio input "true"
click at [356, 339] on button "Next" at bounding box center [305, 347] width 169 height 42
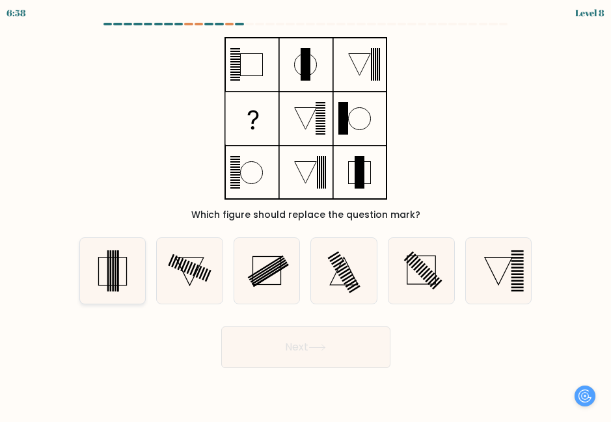
click at [113, 268] on rect at bounding box center [113, 271] width 2 height 42
click at [306, 215] on input "a." at bounding box center [306, 212] width 1 height 3
radio input "true"
click at [336, 341] on button "Next" at bounding box center [305, 347] width 169 height 42
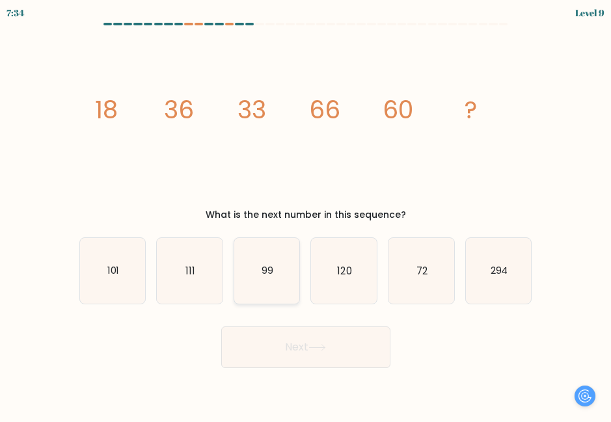
click at [267, 269] on text "99" at bounding box center [267, 271] width 12 height 14
click at [306, 215] on input "c. 99" at bounding box center [306, 212] width 1 height 3
radio input "true"
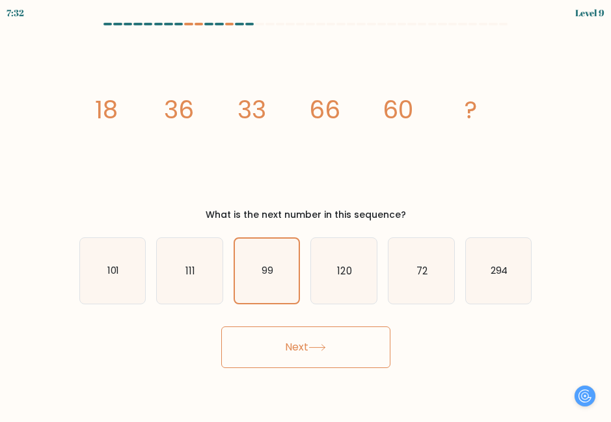
drag, startPoint x: 321, startPoint y: 347, endPoint x: 229, endPoint y: 284, distance: 111.8
click at [229, 284] on form at bounding box center [305, 195] width 611 height 345
click at [331, 272] on icon "120" at bounding box center [344, 271] width 66 height 66
click at [306, 215] on input "d. 120" at bounding box center [306, 212] width 1 height 3
radio input "true"
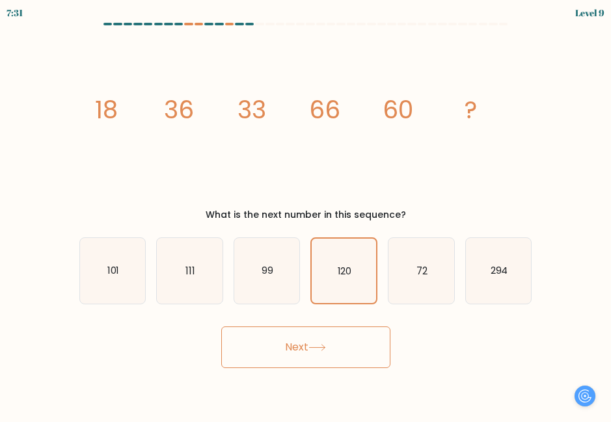
click at [325, 343] on button "Next" at bounding box center [305, 347] width 169 height 42
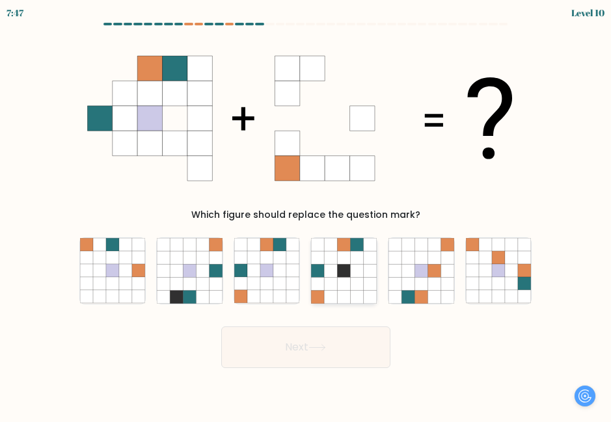
click at [338, 274] on icon at bounding box center [344, 270] width 13 height 13
click at [306, 215] on input "d." at bounding box center [306, 212] width 1 height 3
radio input "true"
click at [243, 276] on icon at bounding box center [240, 270] width 13 height 13
click at [306, 215] on input "c." at bounding box center [306, 212] width 1 height 3
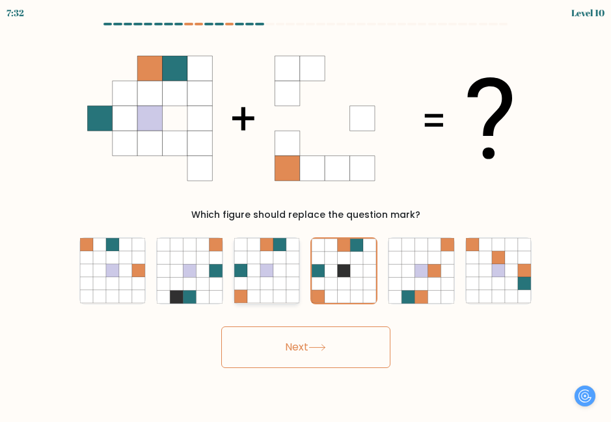
radio input "true"
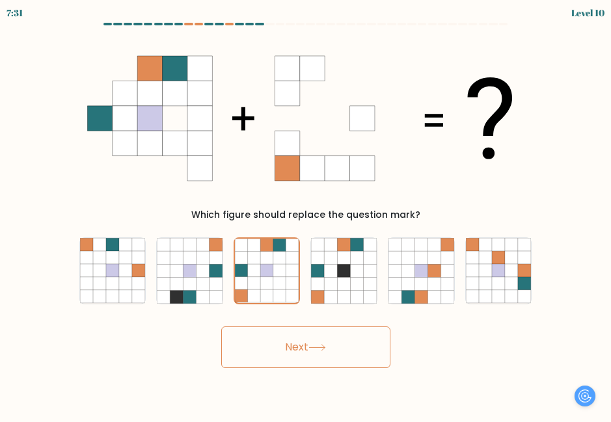
click at [309, 350] on button "Next" at bounding box center [305, 347] width 169 height 42
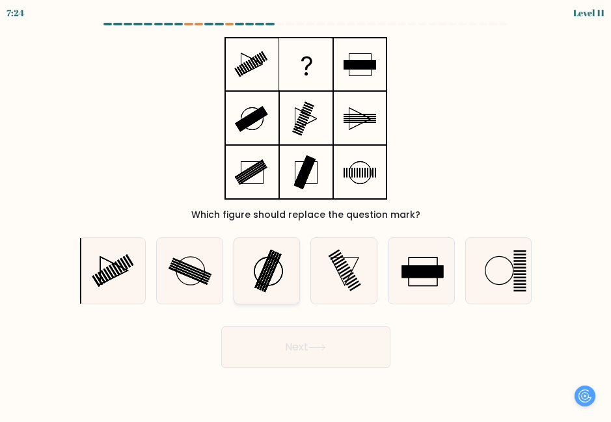
click at [257, 276] on icon at bounding box center [267, 271] width 66 height 66
click at [306, 215] on input "c." at bounding box center [306, 212] width 1 height 3
radio input "true"
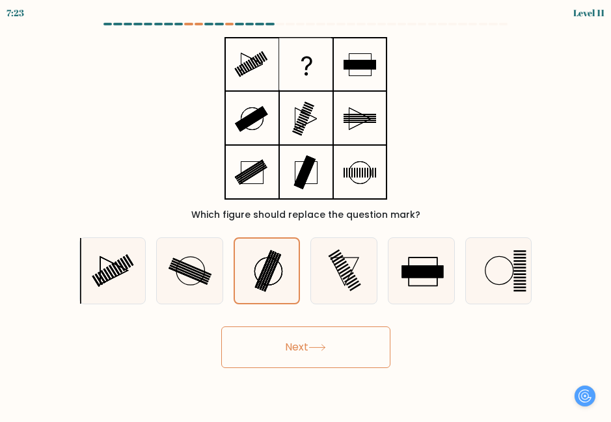
click at [342, 348] on button "Next" at bounding box center [305, 347] width 169 height 42
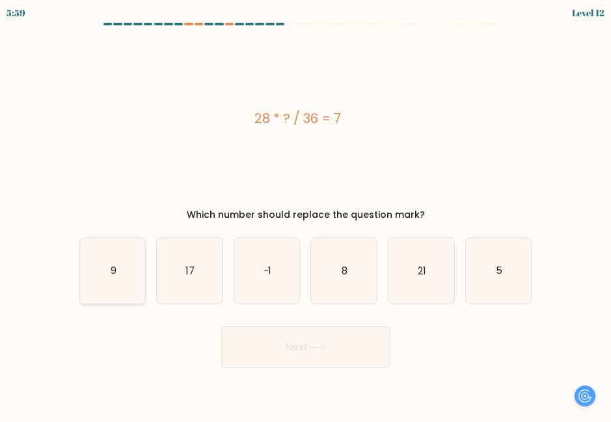
click at [107, 261] on icon "9" at bounding box center [113, 271] width 66 height 66
click at [306, 215] on input "a. 9" at bounding box center [306, 212] width 1 height 3
radio input "true"
click at [339, 355] on button "Next" at bounding box center [305, 347] width 169 height 42
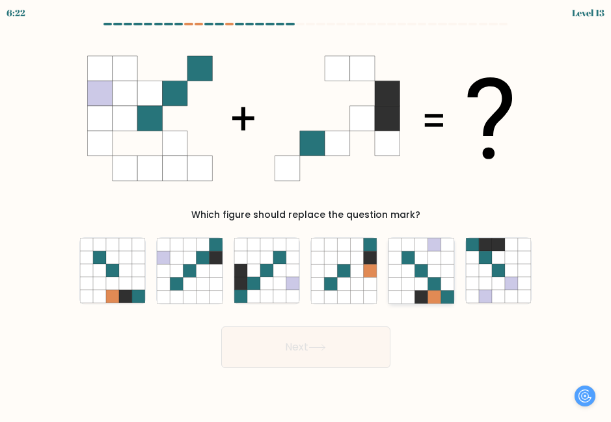
click at [421, 299] on icon at bounding box center [420, 297] width 13 height 13
click at [306, 215] on input "e." at bounding box center [306, 212] width 1 height 3
radio input "true"
click at [168, 263] on icon at bounding box center [163, 257] width 13 height 13
click at [306, 215] on input "b." at bounding box center [306, 212] width 1 height 3
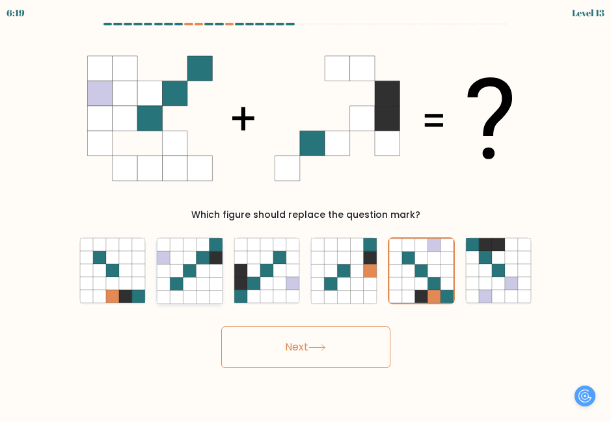
radio input "true"
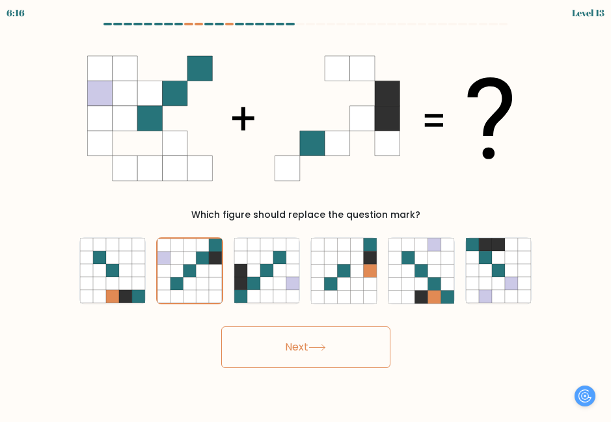
click at [330, 350] on button "Next" at bounding box center [305, 347] width 169 height 42
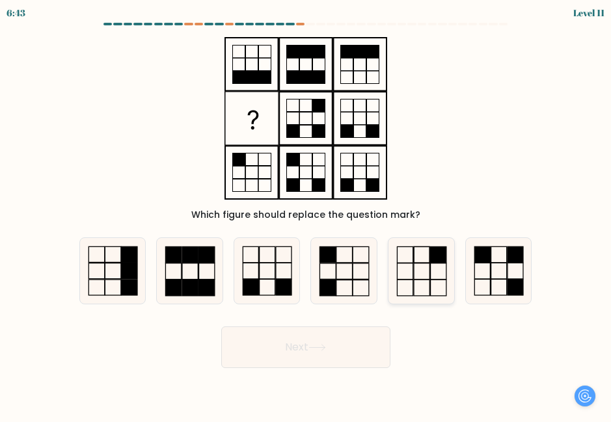
click at [425, 277] on icon at bounding box center [421, 271] width 66 height 66
click at [306, 215] on input "e." at bounding box center [306, 212] width 1 height 3
radio input "true"
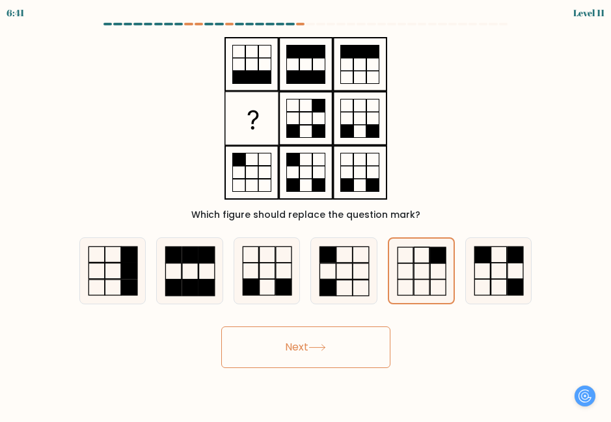
click at [295, 343] on button "Next" at bounding box center [305, 347] width 169 height 42
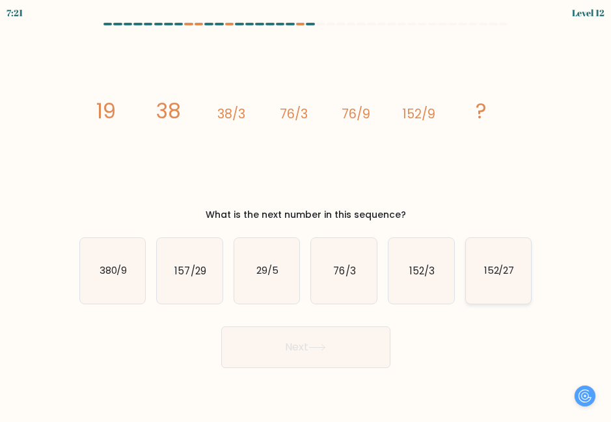
click at [477, 269] on icon "152/27" at bounding box center [499, 271] width 66 height 66
click at [306, 215] on input "f. 152/27" at bounding box center [306, 212] width 1 height 3
radio input "true"
click at [318, 341] on button "Next" at bounding box center [305, 347] width 169 height 42
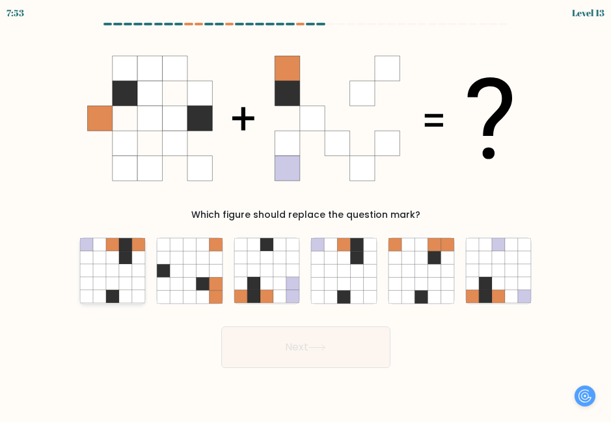
click at [118, 276] on icon at bounding box center [112, 270] width 13 height 13
click at [306, 215] on input "a." at bounding box center [306, 212] width 1 height 3
radio input "true"
click at [326, 354] on button "Next" at bounding box center [305, 347] width 169 height 42
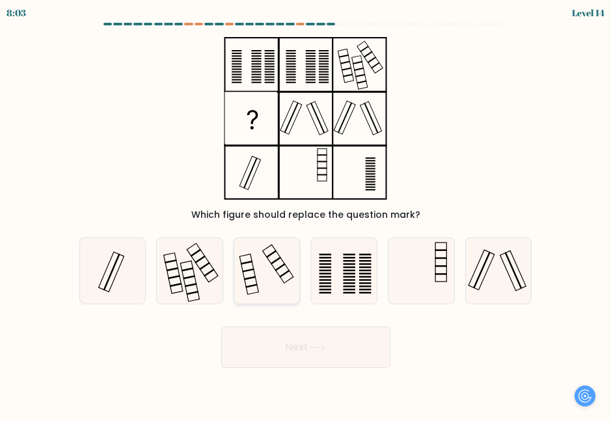
click at [248, 271] on rect at bounding box center [248, 271] width 12 height 4
click at [306, 215] on input "c." at bounding box center [306, 212] width 1 height 3
radio input "true"
click at [291, 345] on button "Next" at bounding box center [305, 347] width 169 height 42
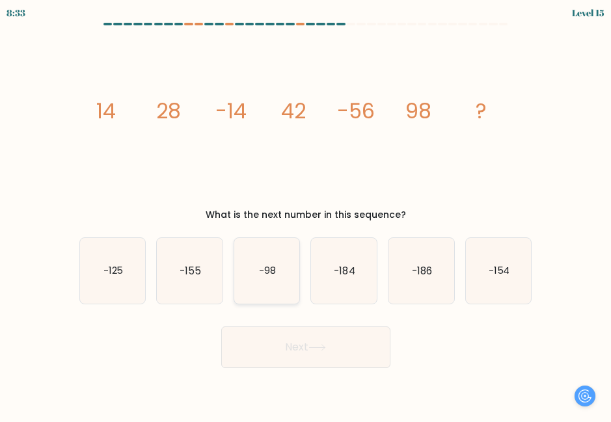
click at [274, 255] on icon "-98" at bounding box center [267, 271] width 66 height 66
click at [306, 215] on input "c. -98" at bounding box center [306, 212] width 1 height 3
radio input "true"
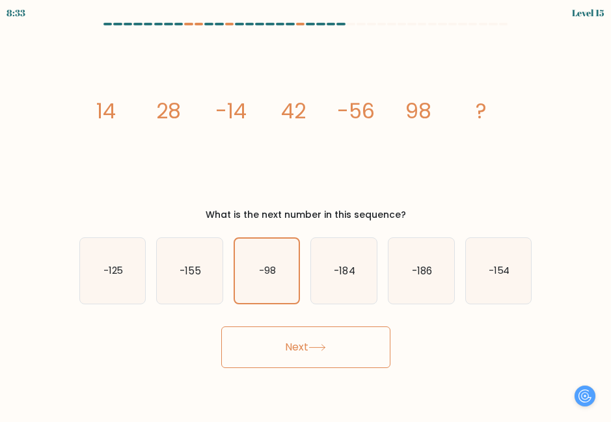
click at [306, 351] on button "Next" at bounding box center [305, 347] width 169 height 42
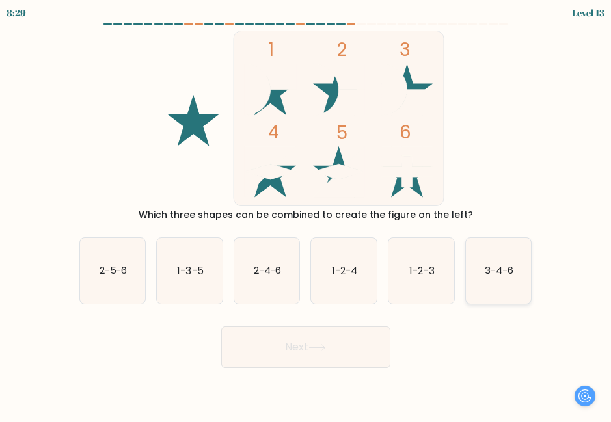
click at [493, 276] on text "3-4-6" at bounding box center [498, 271] width 29 height 14
click at [306, 215] on input "f. 3-4-6" at bounding box center [306, 212] width 1 height 3
radio input "true"
click at [334, 347] on button "Next" at bounding box center [305, 347] width 169 height 42
click at [336, 343] on button "Next" at bounding box center [305, 347] width 169 height 42
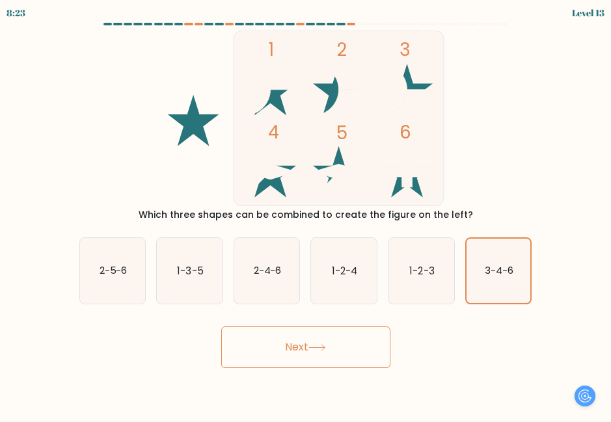
click at [317, 347] on icon at bounding box center [317, 347] width 18 height 7
click at [483, 265] on icon "3-4-6" at bounding box center [498, 271] width 64 height 64
click at [306, 215] on input "f. 3-4-6" at bounding box center [306, 212] width 1 height 3
click at [417, 267] on text "1-2-3" at bounding box center [421, 271] width 25 height 14
click at [306, 215] on input "e. 1-2-3" at bounding box center [306, 212] width 1 height 3
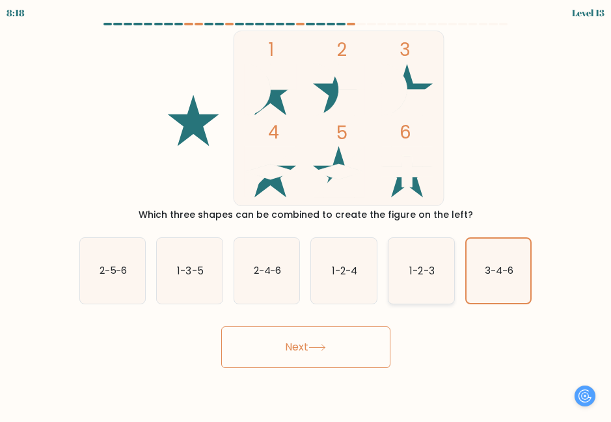
radio input "true"
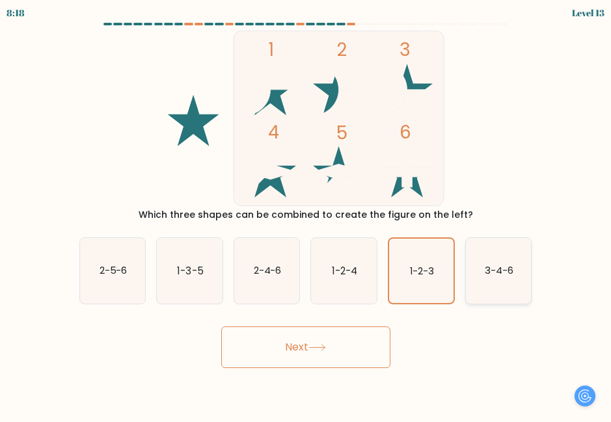
click at [477, 265] on icon "3-4-6" at bounding box center [499, 271] width 66 height 66
click at [306, 215] on input "f. 3-4-6" at bounding box center [306, 212] width 1 height 3
radio input "true"
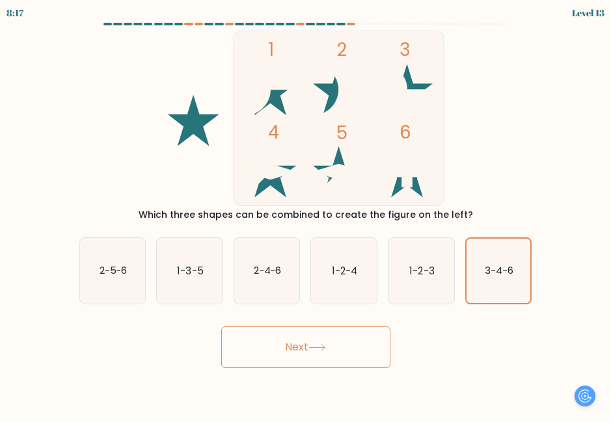
click at [315, 350] on icon at bounding box center [317, 347] width 18 height 7
click at [328, 340] on button "Next" at bounding box center [305, 347] width 169 height 42
click at [328, 339] on button "Next" at bounding box center [305, 347] width 169 height 42
click at [509, 83] on div "1 2 3 4 5 6 Which three shapes can be combined to create the figure on the left?" at bounding box center [306, 126] width 468 height 191
click at [432, 261] on icon "1-2-3" at bounding box center [421, 271] width 66 height 66
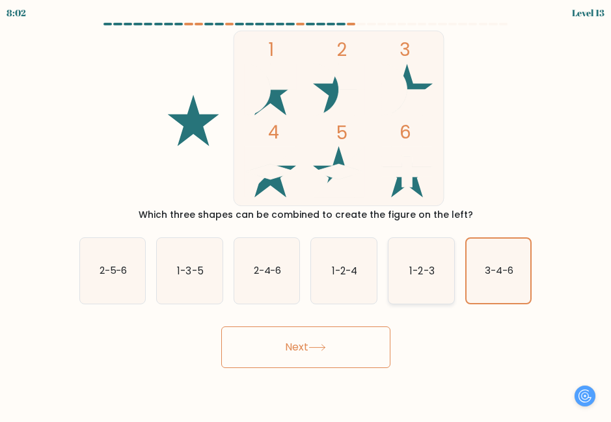
click at [306, 215] on input "e. 1-2-3" at bounding box center [306, 212] width 1 height 3
radio input "true"
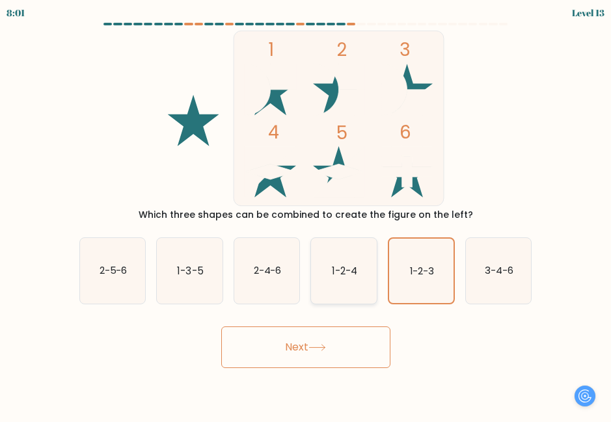
click at [332, 278] on icon "1-2-4" at bounding box center [344, 271] width 66 height 66
click at [306, 215] on input "d. 1-2-4" at bounding box center [306, 212] width 1 height 3
radio input "true"
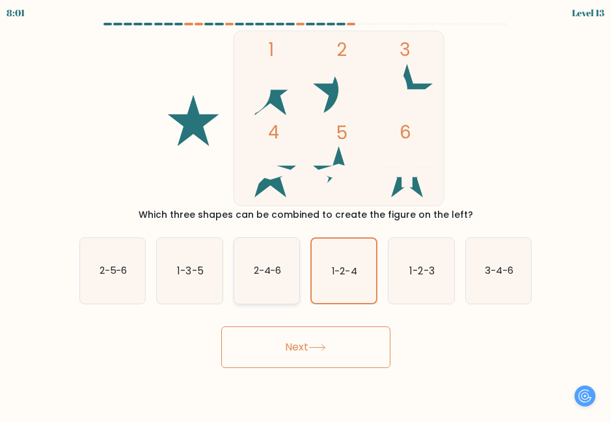
click at [267, 274] on text "2-4-6" at bounding box center [268, 271] width 28 height 14
click at [306, 215] on input "c. 2-4-6" at bounding box center [306, 212] width 1 height 3
radio input "true"
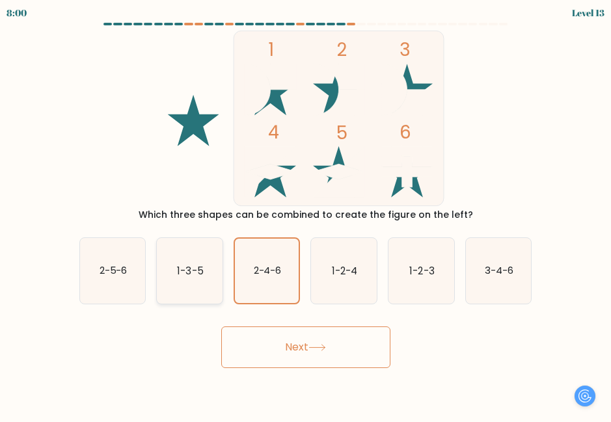
click at [180, 274] on text "1-3-5" at bounding box center [190, 271] width 26 height 14
click at [306, 215] on input "b. 1-3-5" at bounding box center [306, 212] width 1 height 3
radio input "true"
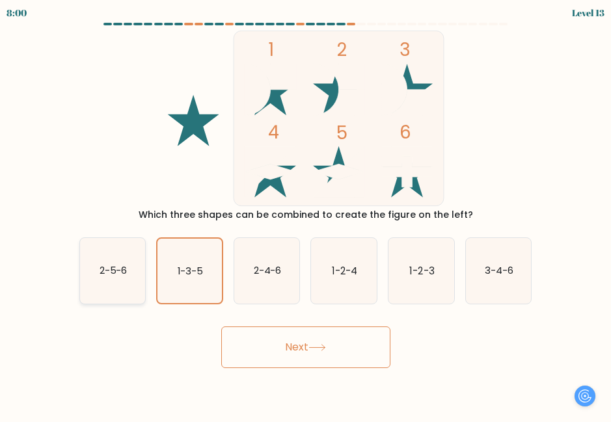
click at [111, 261] on icon "2-5-6" at bounding box center [113, 271] width 66 height 66
click at [306, 215] on input "a. 2-5-6" at bounding box center [306, 212] width 1 height 3
radio input "true"
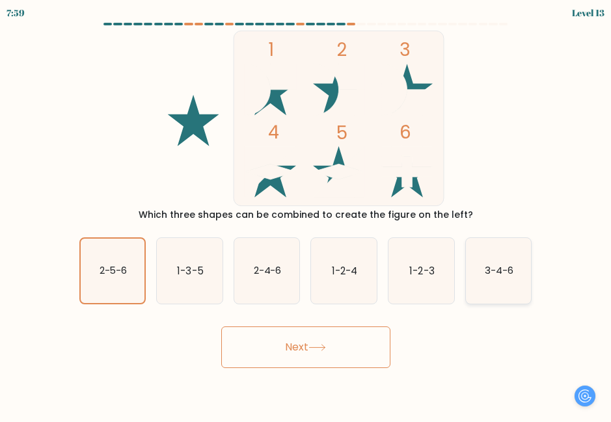
click at [495, 283] on icon "3-4-6" at bounding box center [499, 271] width 66 height 66
click at [306, 215] on input "f. 3-4-6" at bounding box center [306, 212] width 1 height 3
radio input "true"
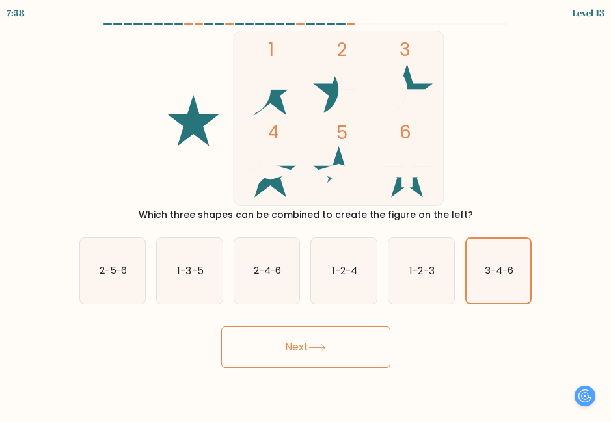
click at [304, 339] on button "Next" at bounding box center [305, 347] width 169 height 42
click at [384, 345] on button "Next" at bounding box center [305, 347] width 169 height 42
click at [340, 351] on button "Next" at bounding box center [305, 347] width 169 height 42
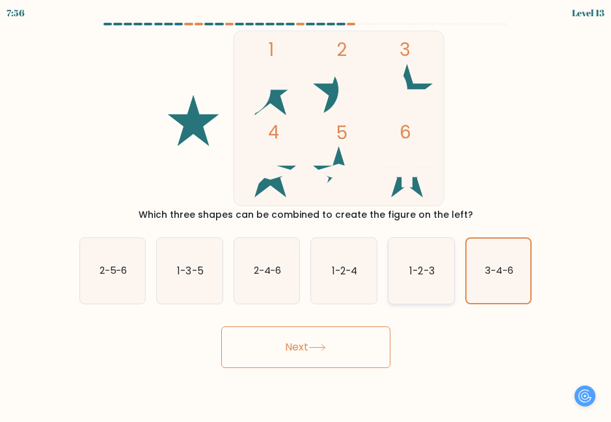
click at [439, 266] on icon "1-2-3" at bounding box center [421, 271] width 66 height 66
click at [306, 215] on input "e. 1-2-3" at bounding box center [306, 212] width 1 height 3
radio input "true"
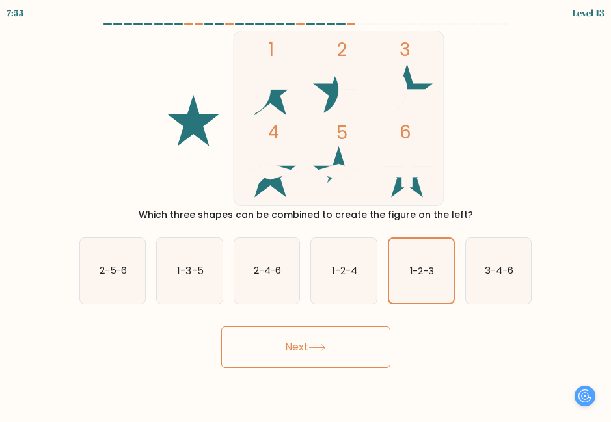
click at [301, 354] on button "Next" at bounding box center [305, 347] width 169 height 42
drag, startPoint x: 521, startPoint y: 251, endPoint x: 516, endPoint y: 256, distance: 7.4
click at [519, 253] on icon "3-4-6" at bounding box center [499, 271] width 66 height 66
click at [306, 215] on input "f. 3-4-6" at bounding box center [306, 212] width 1 height 3
radio input "true"
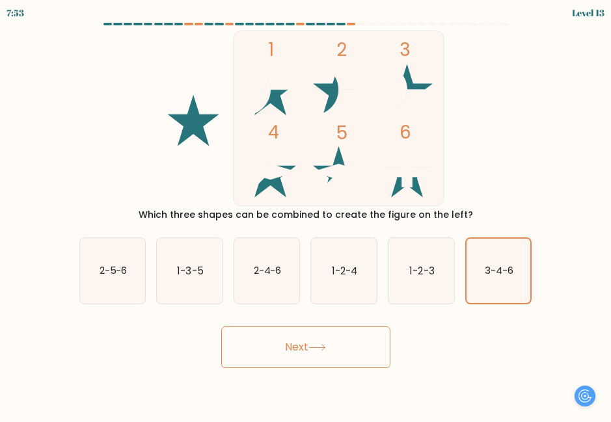
drag, startPoint x: 316, startPoint y: 322, endPoint x: 388, endPoint y: 209, distance: 133.7
click at [318, 321] on div "Next" at bounding box center [306, 344] width 468 height 48
click at [370, 111] on rect at bounding box center [338, 118] width 210 height 175
